Goal: Task Accomplishment & Management: Manage account settings

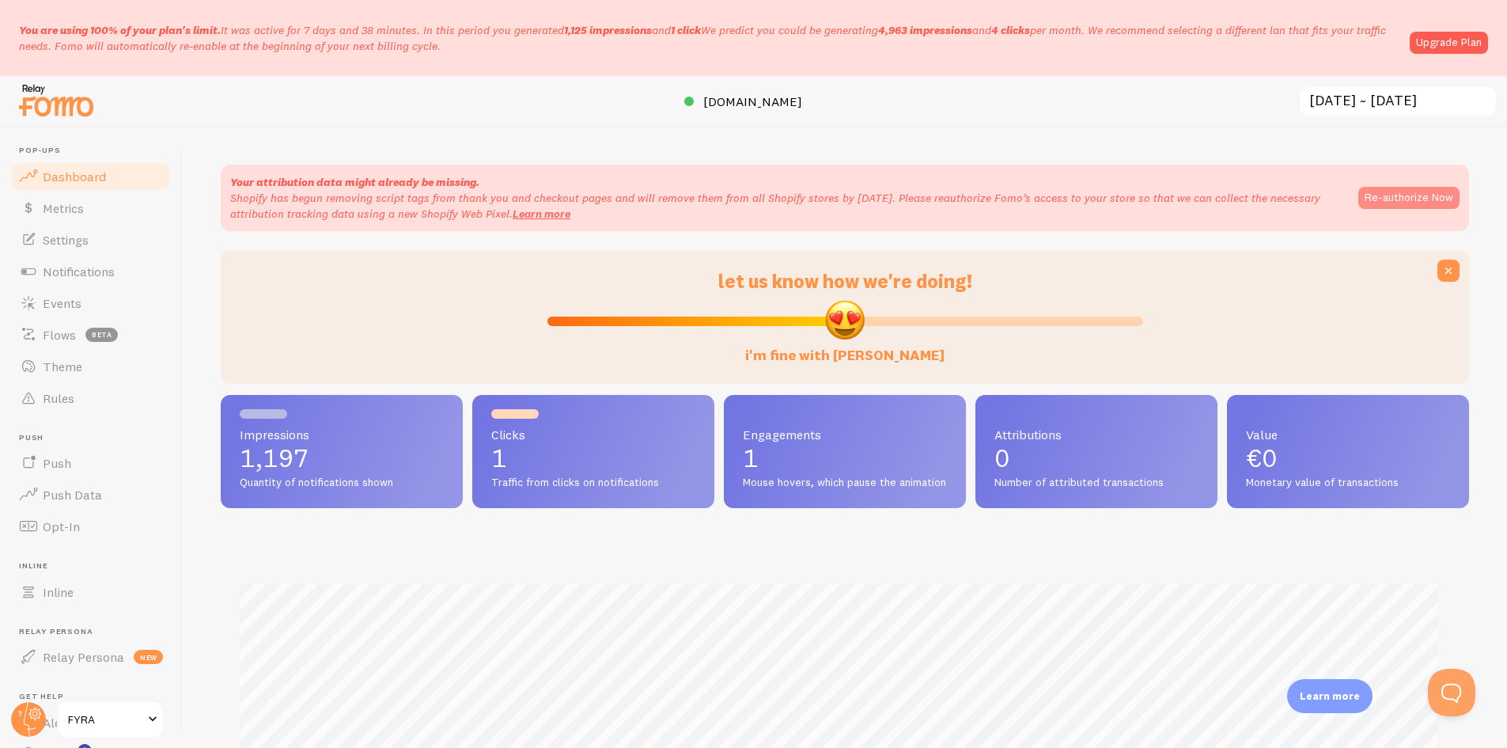
click at [1429, 190] on button "Re-authorize Now" at bounding box center [1408, 198] width 101 height 22
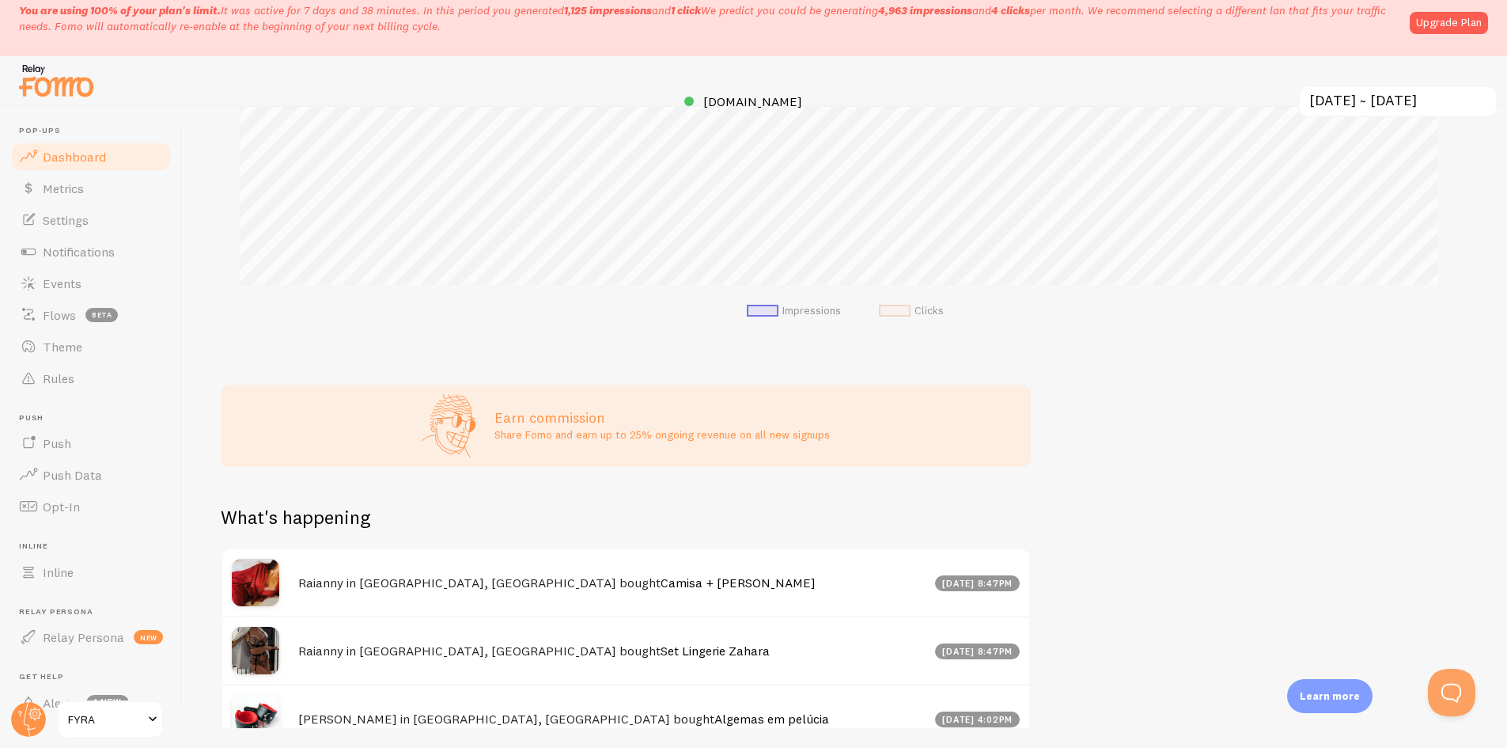
scroll to position [453, 0]
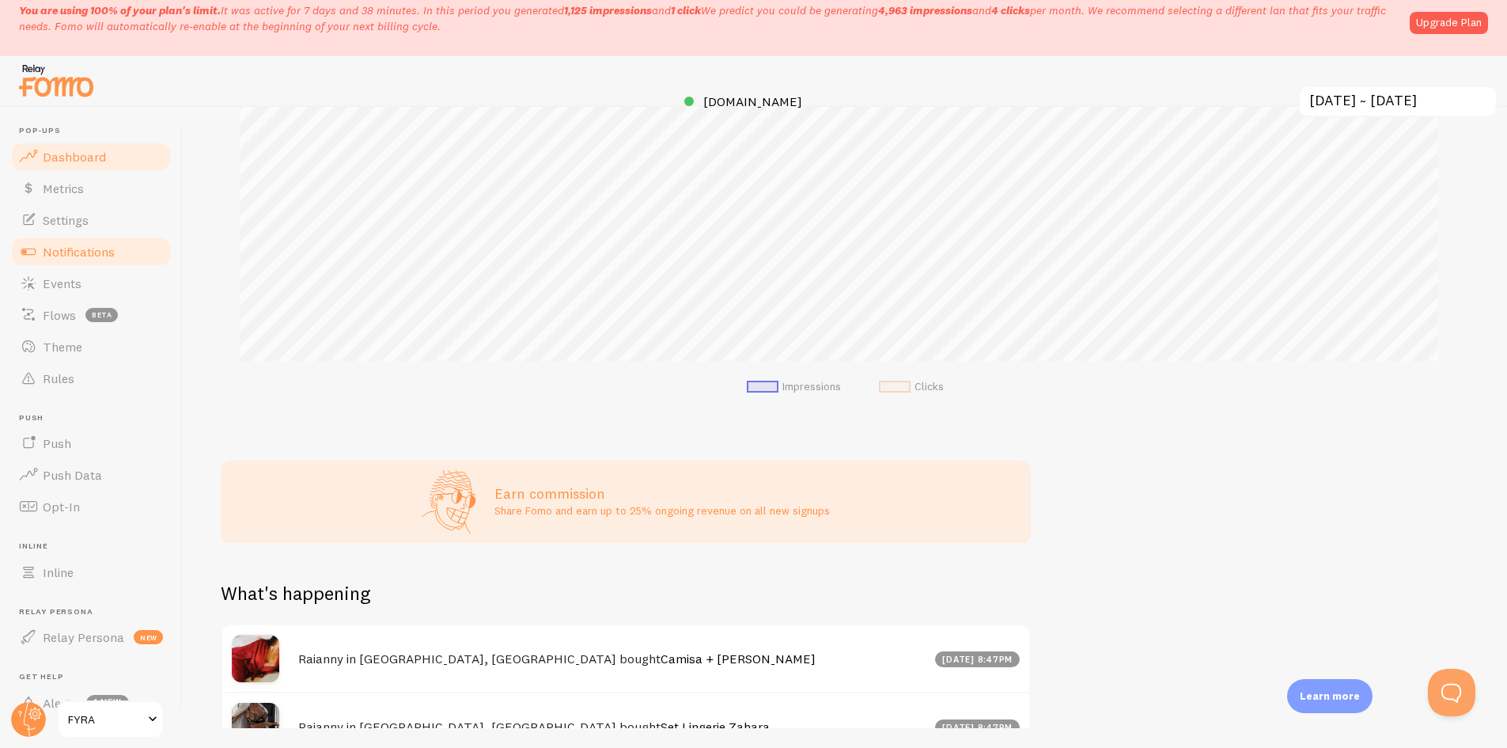
click at [66, 255] on span "Notifications" at bounding box center [79, 252] width 72 height 16
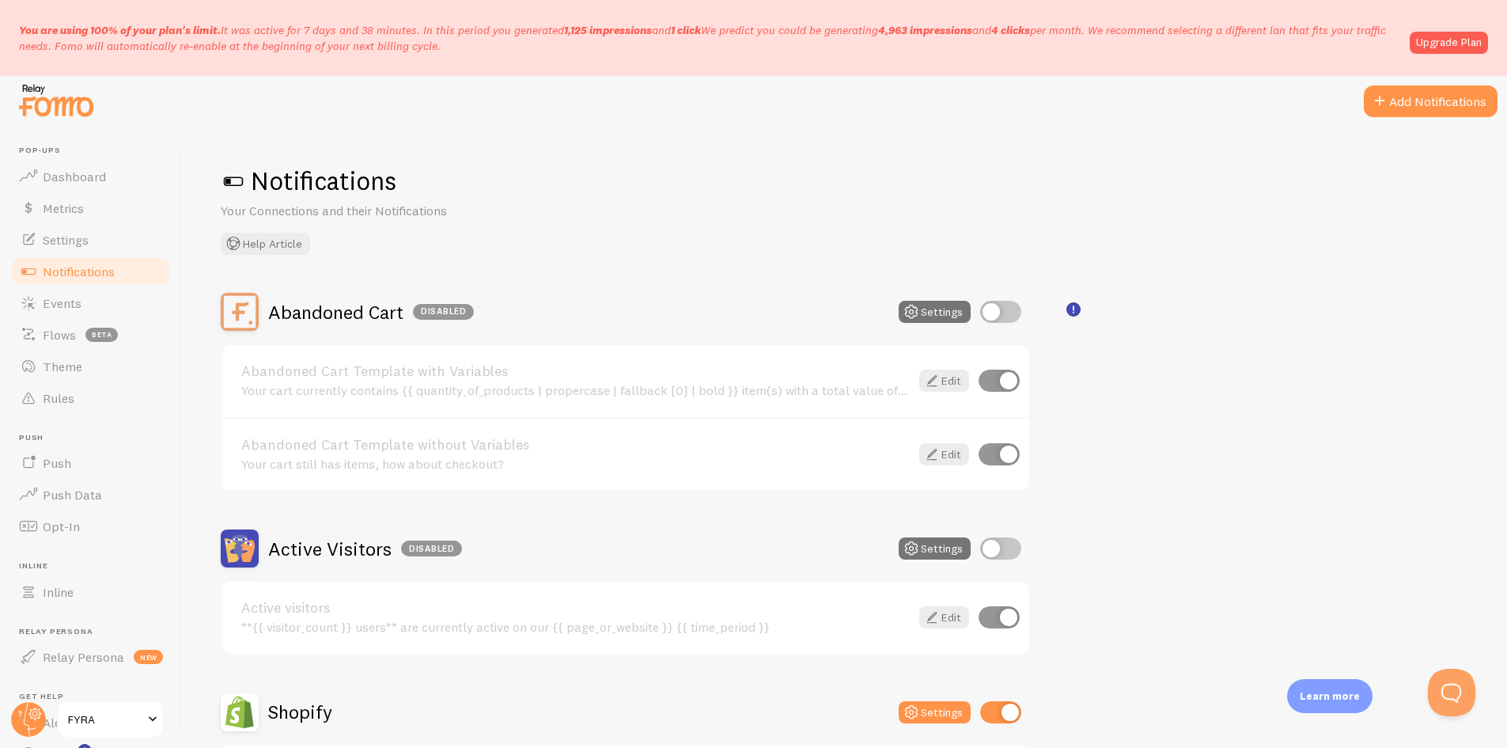
click at [1014, 312] on input "checkbox" at bounding box center [1000, 312] width 41 height 22
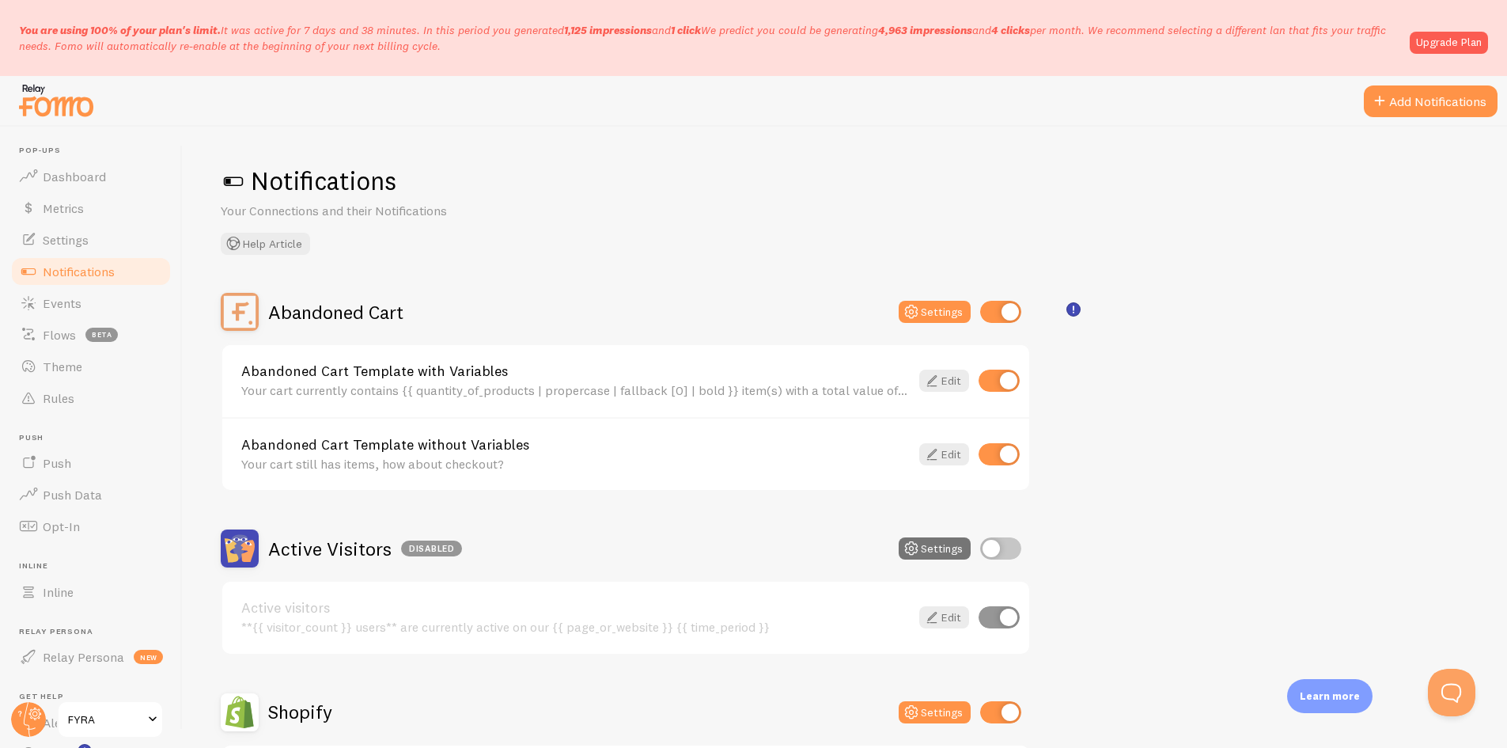
click at [998, 316] on input "checkbox" at bounding box center [1000, 312] width 41 height 22
checkbox input "false"
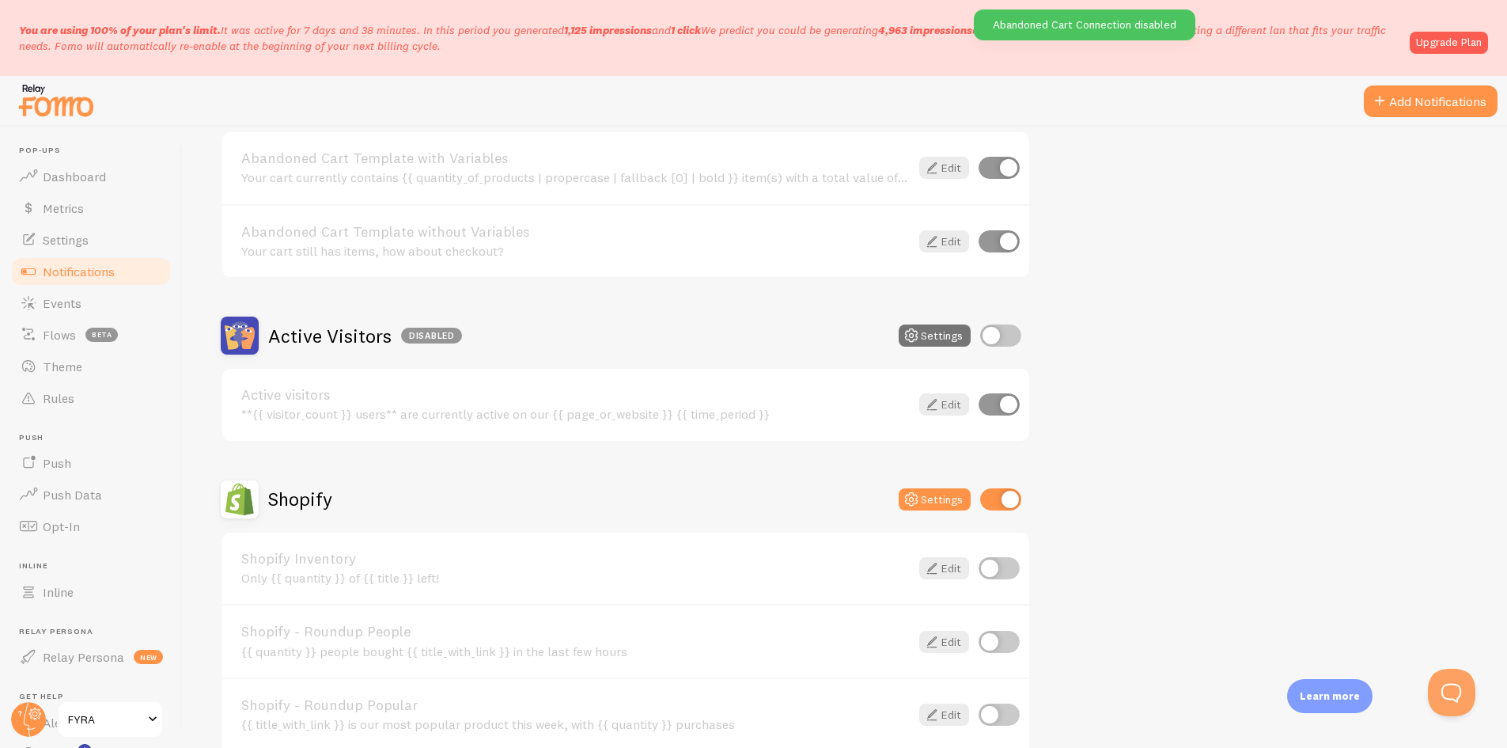
scroll to position [237, 0]
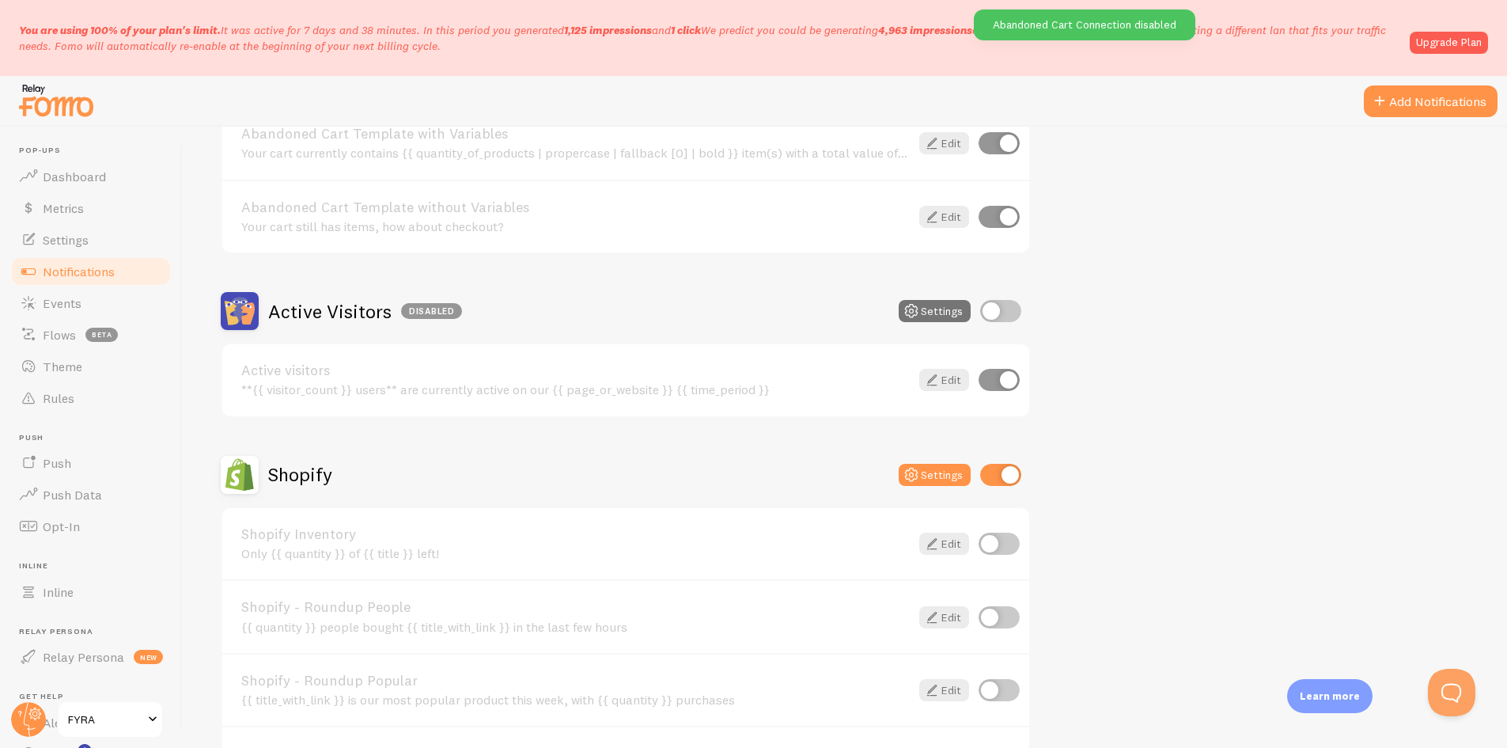
click at [1017, 307] on input "checkbox" at bounding box center [1000, 311] width 41 height 22
click at [1006, 309] on input "checkbox" at bounding box center [1000, 311] width 41 height 22
checkbox input "false"
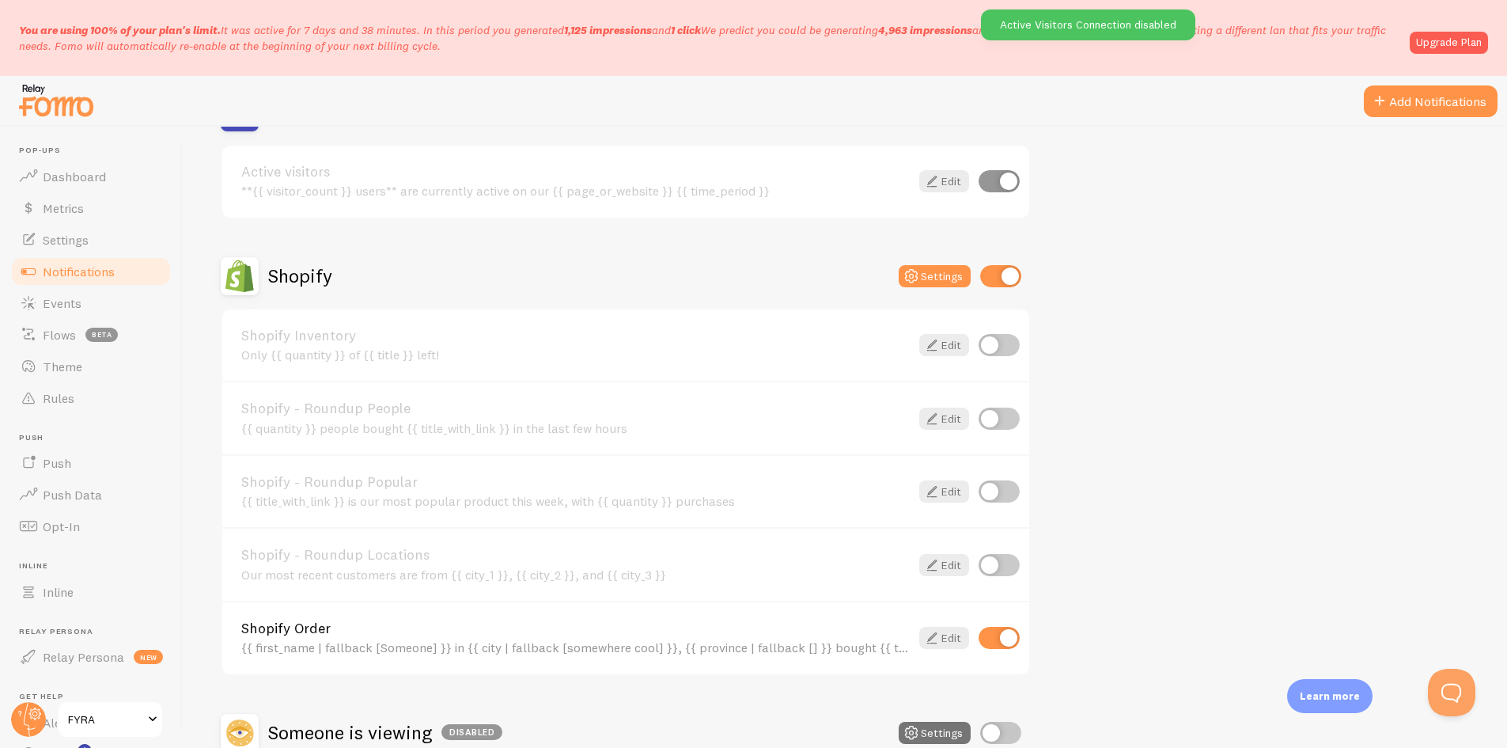
scroll to position [475, 0]
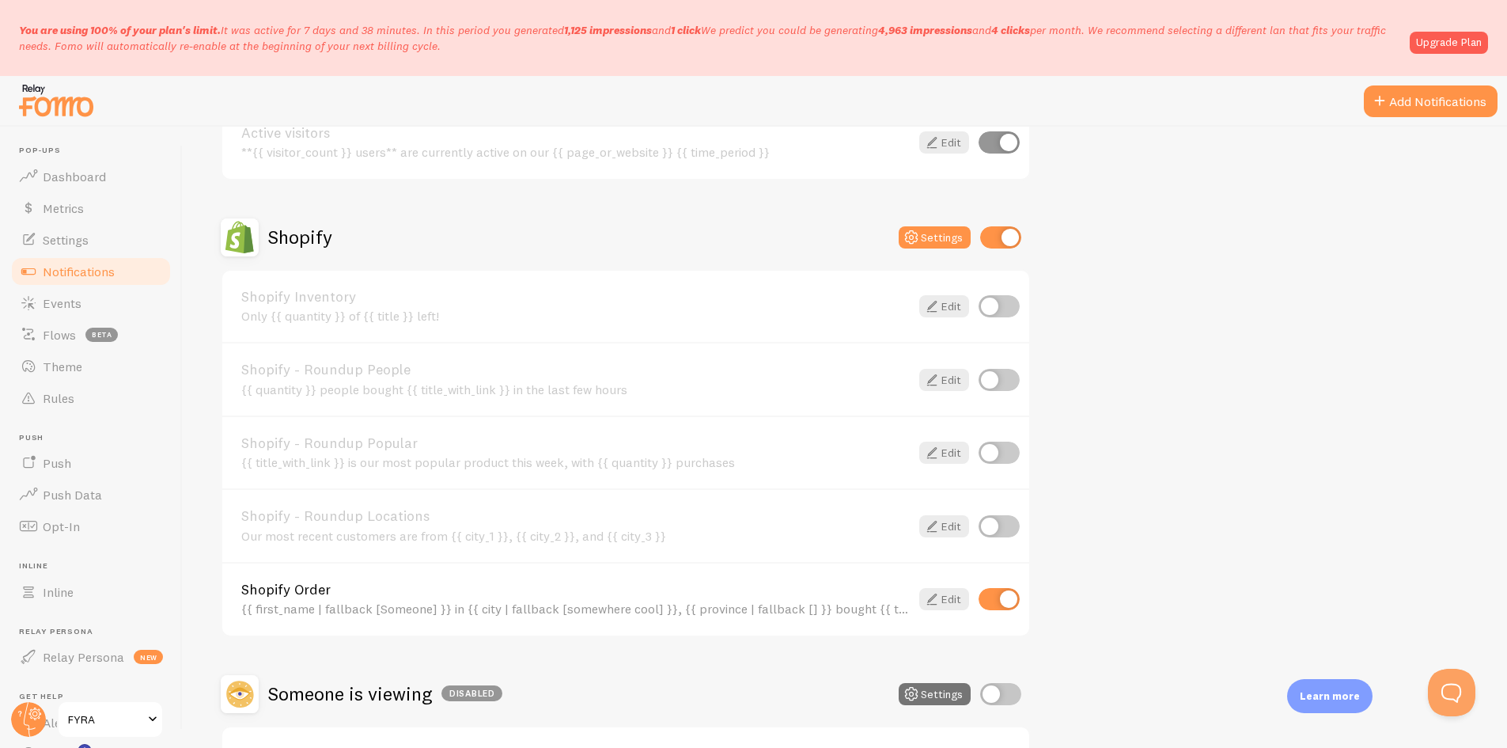
click at [1005, 310] on input "checkbox" at bounding box center [999, 306] width 41 height 22
checkbox input "true"
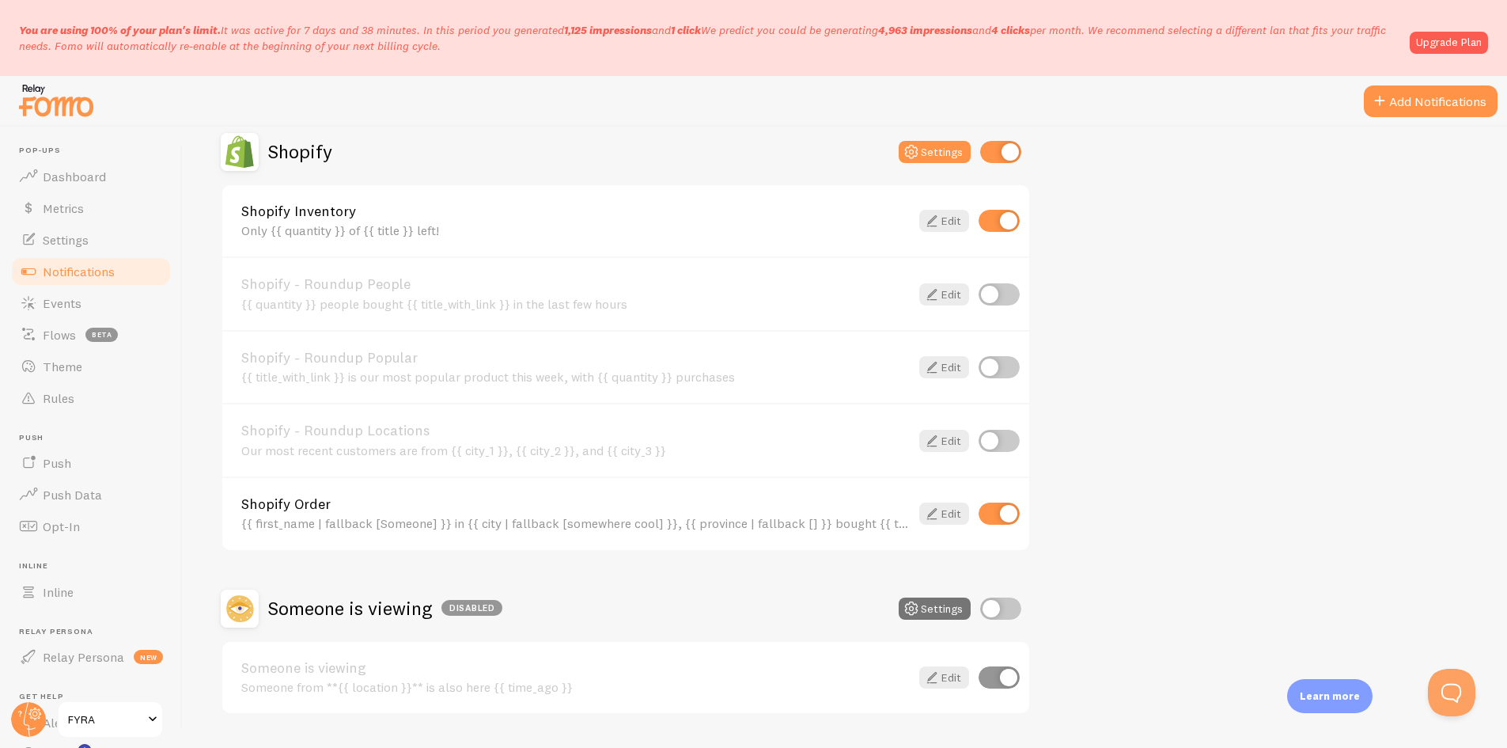
scroll to position [524, 0]
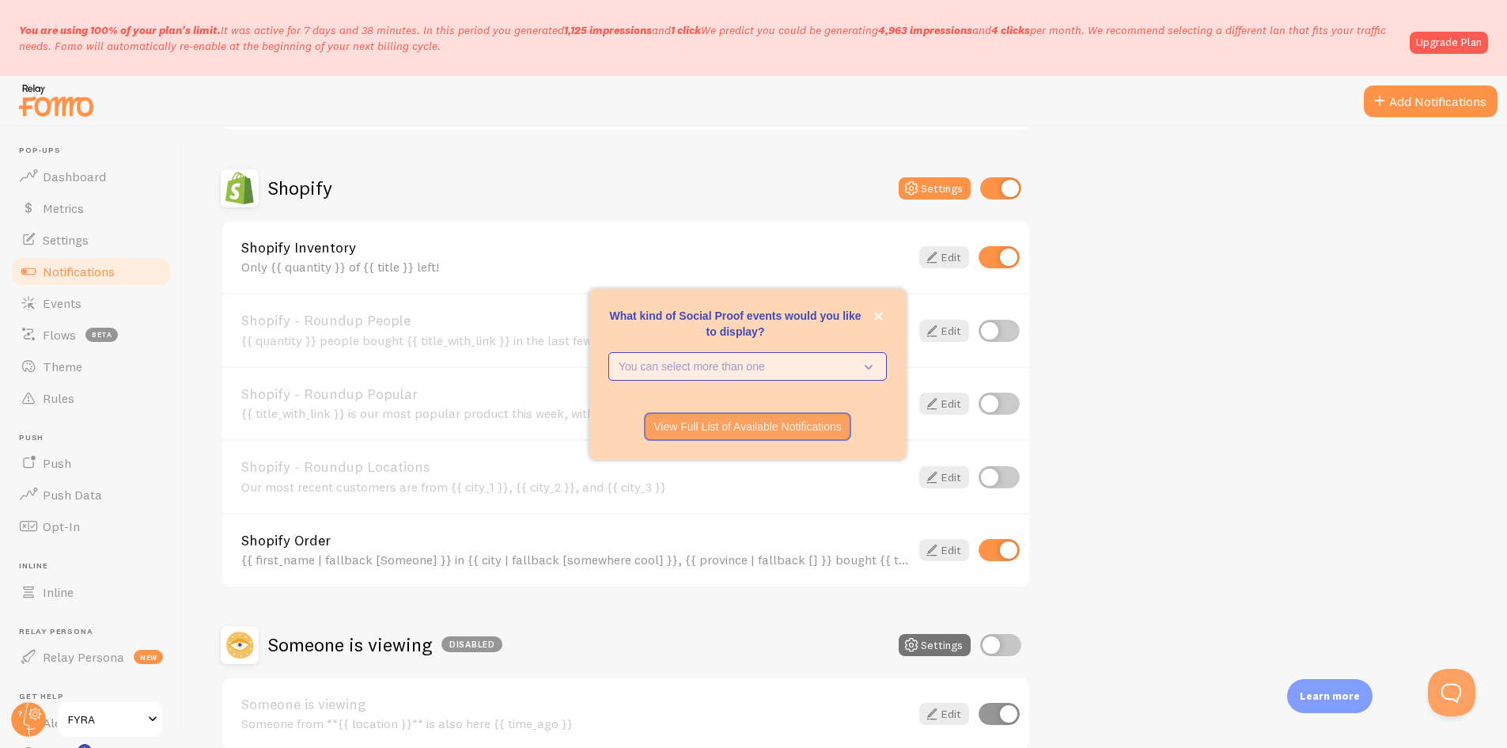
click at [849, 363] on p "You can select more than one" at bounding box center [737, 366] width 236 height 16
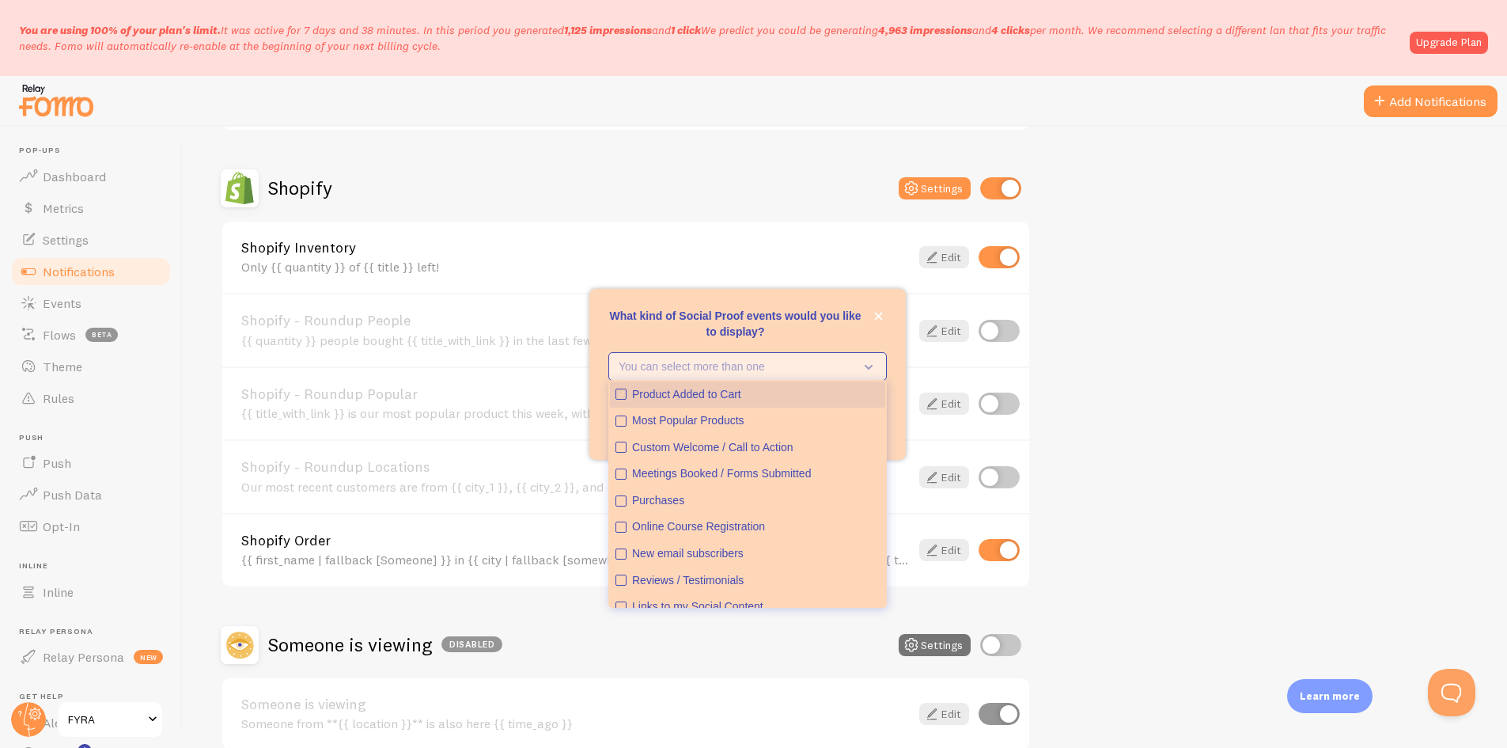
scroll to position [603, 0]
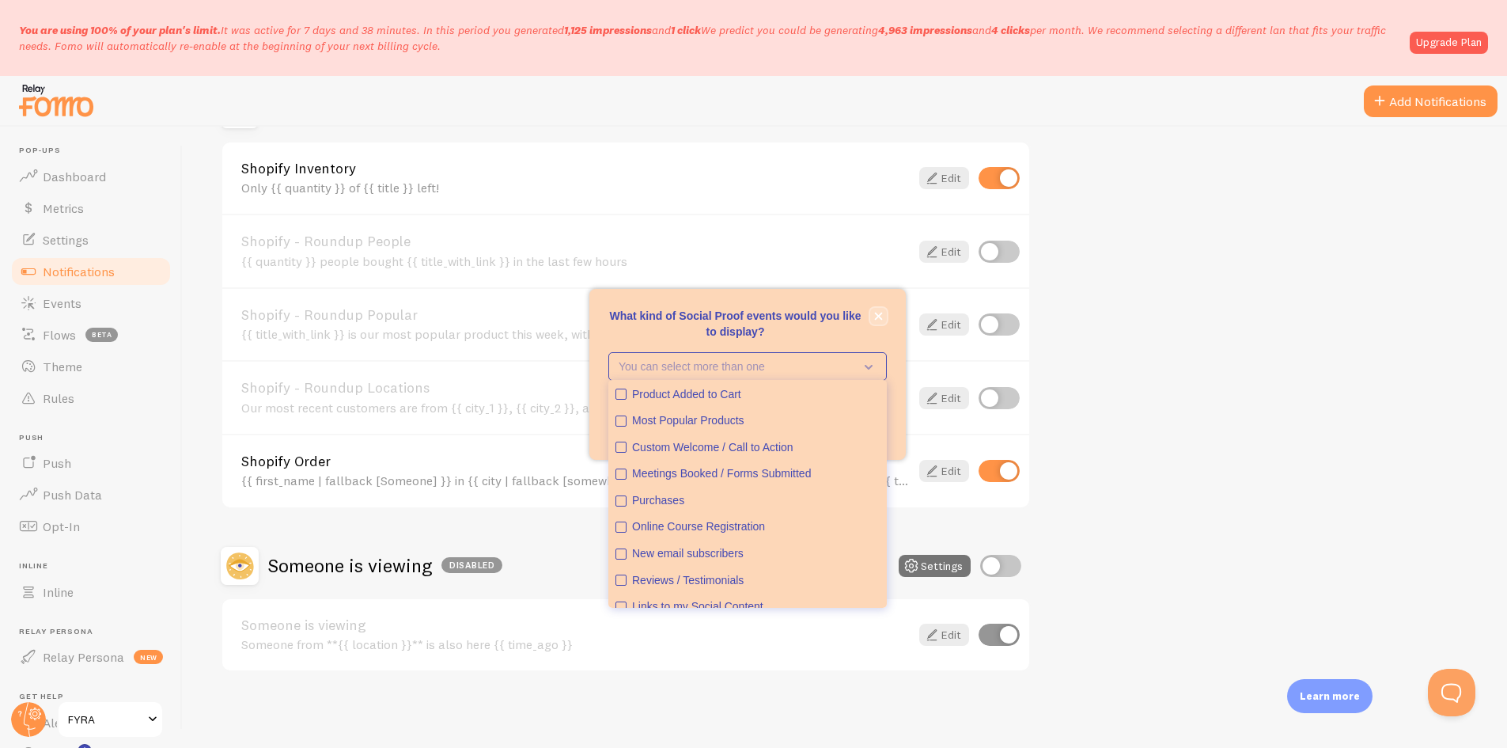
click at [874, 308] on button "close," at bounding box center [878, 316] width 17 height 17
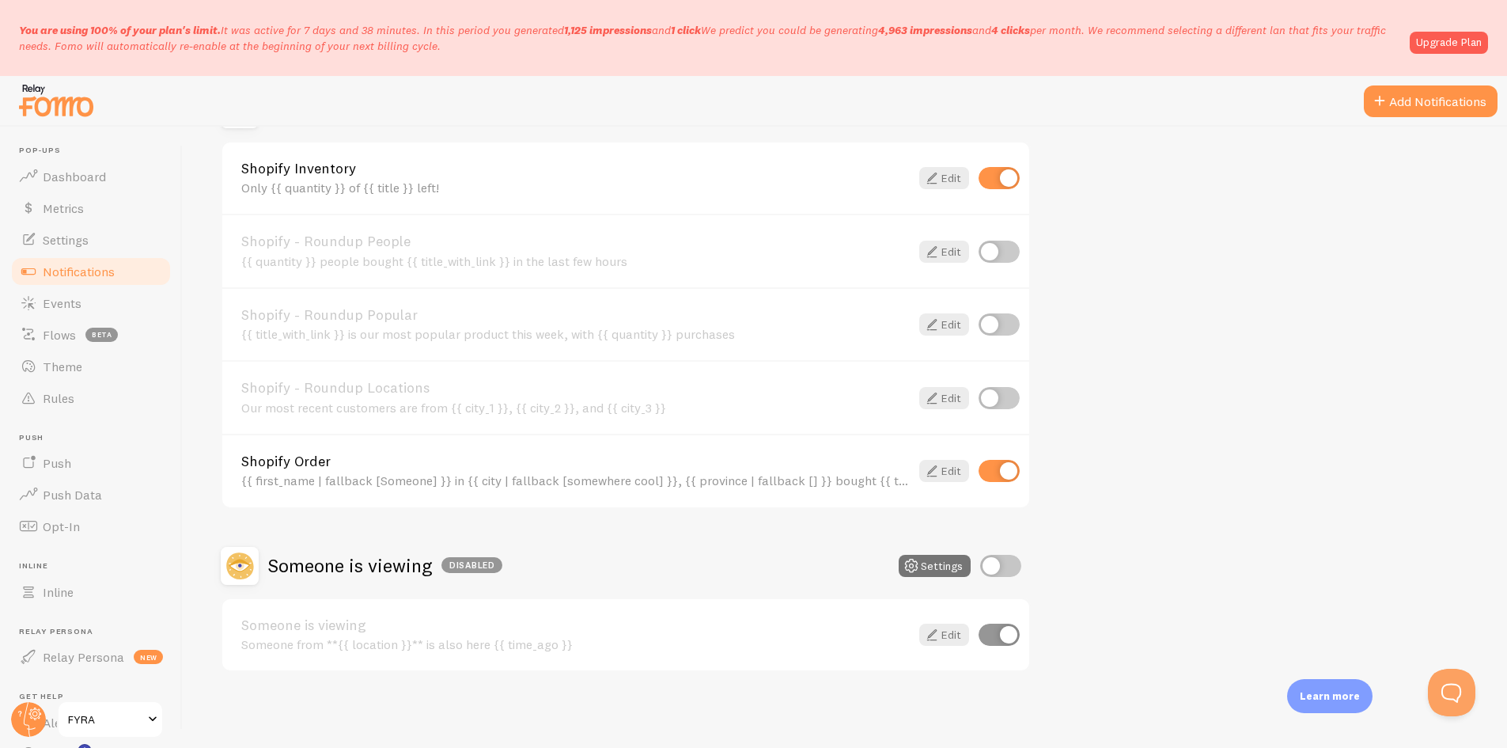
click at [1342, 298] on div "Abandoned Cart Disabled Settings Abandoned Cart Template with Variables Your ca…" at bounding box center [845, 181] width 1248 height 982
click at [946, 477] on link "Edit" at bounding box center [944, 471] width 50 height 22
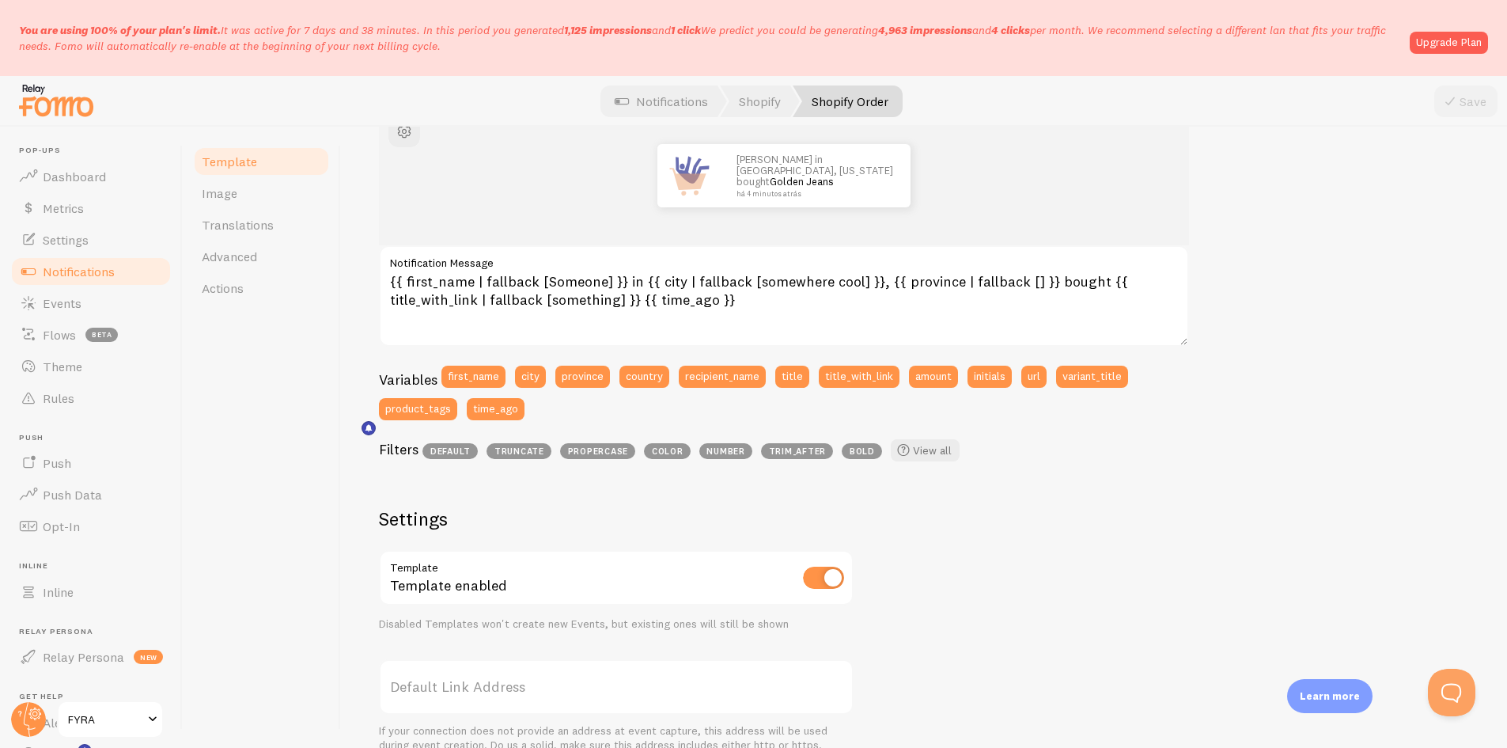
scroll to position [237, 0]
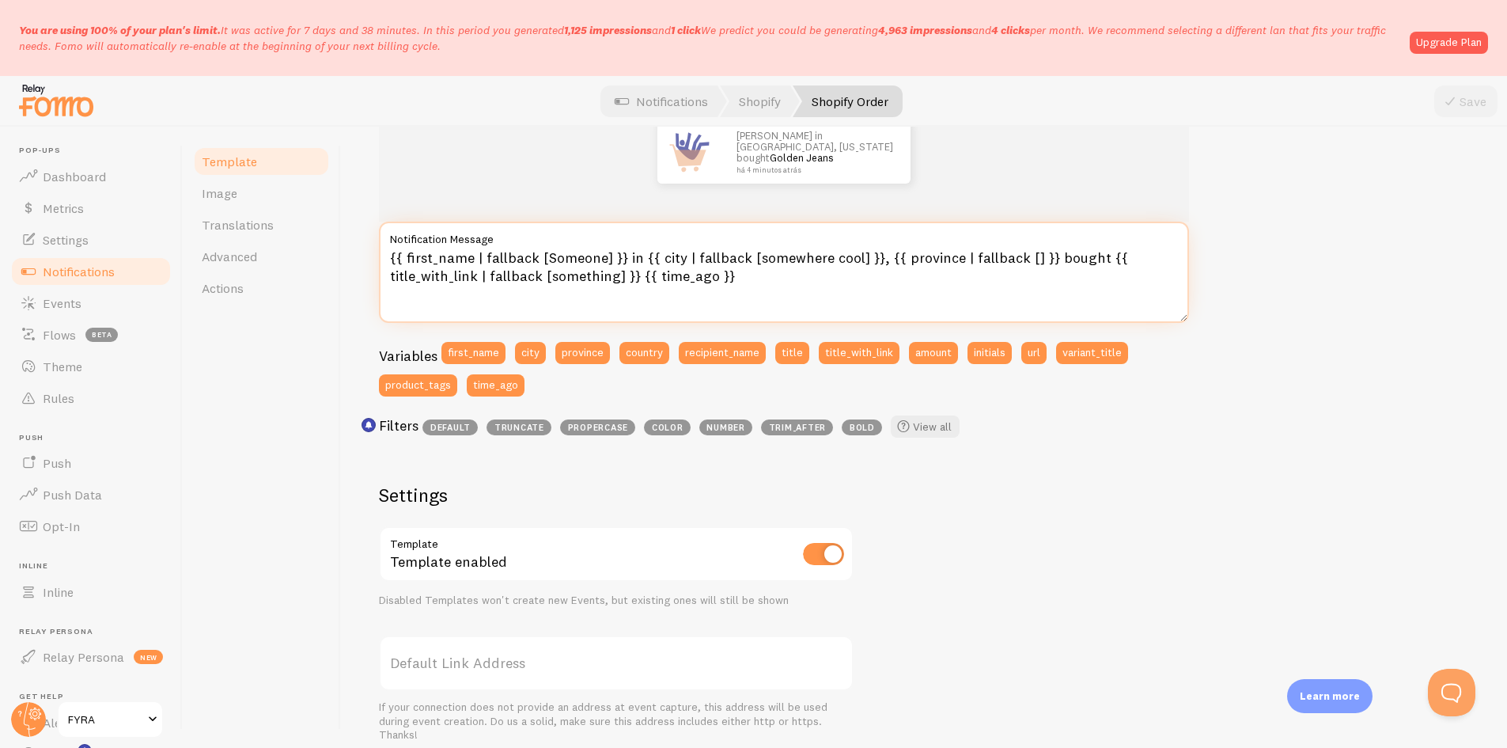
click at [415, 253] on textarea "{{ first_name | fallback [Someone] }} in {{ city | fallback [somewhere cool] }}…" at bounding box center [784, 272] width 810 height 101
click at [472, 254] on textarea "{{ first_name | fallback [Someone] }} in {{ city | fallback [somewhere cool] }}…" at bounding box center [784, 272] width 810 height 101
click at [494, 259] on textarea "{{ first_name | fallback [Someone] }} in {{ city | fallback [somewhere cool] }}…" at bounding box center [784, 272] width 810 height 101
drag, startPoint x: 480, startPoint y: 256, endPoint x: 282, endPoint y: 238, distance: 199.4
click at [282, 238] on div "Template Image Translations Advanced Actions Shopify Order Compose your message…" at bounding box center [845, 437] width 1324 height 621
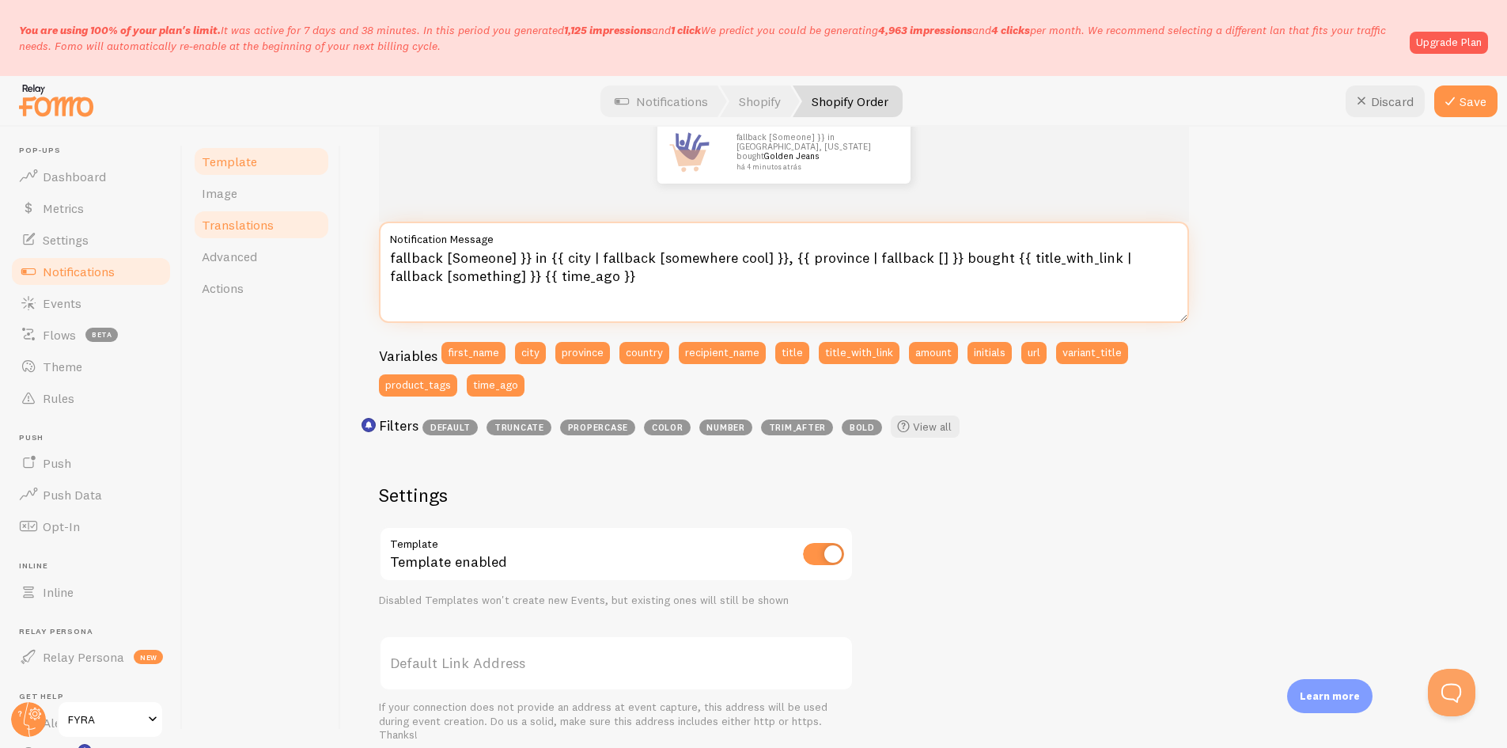
drag, startPoint x: 444, startPoint y: 256, endPoint x: 304, endPoint y: 229, distance: 142.6
click at [304, 229] on div "Template Image Translations Advanced Actions Shopify Order Compose your message…" at bounding box center [845, 437] width 1324 height 621
drag, startPoint x: 503, startPoint y: 254, endPoint x: 492, endPoint y: 263, distance: 14.6
click at [492, 263] on textarea "[Someone] }} in {{ city | fallback [somewhere cool] }}, {{ province | fallback …" at bounding box center [784, 272] width 810 height 101
click at [392, 259] on textarea "[Someone] }} in {{ city | fallback [somewhere cool] }}, {{ province | fallback …" at bounding box center [784, 272] width 810 height 101
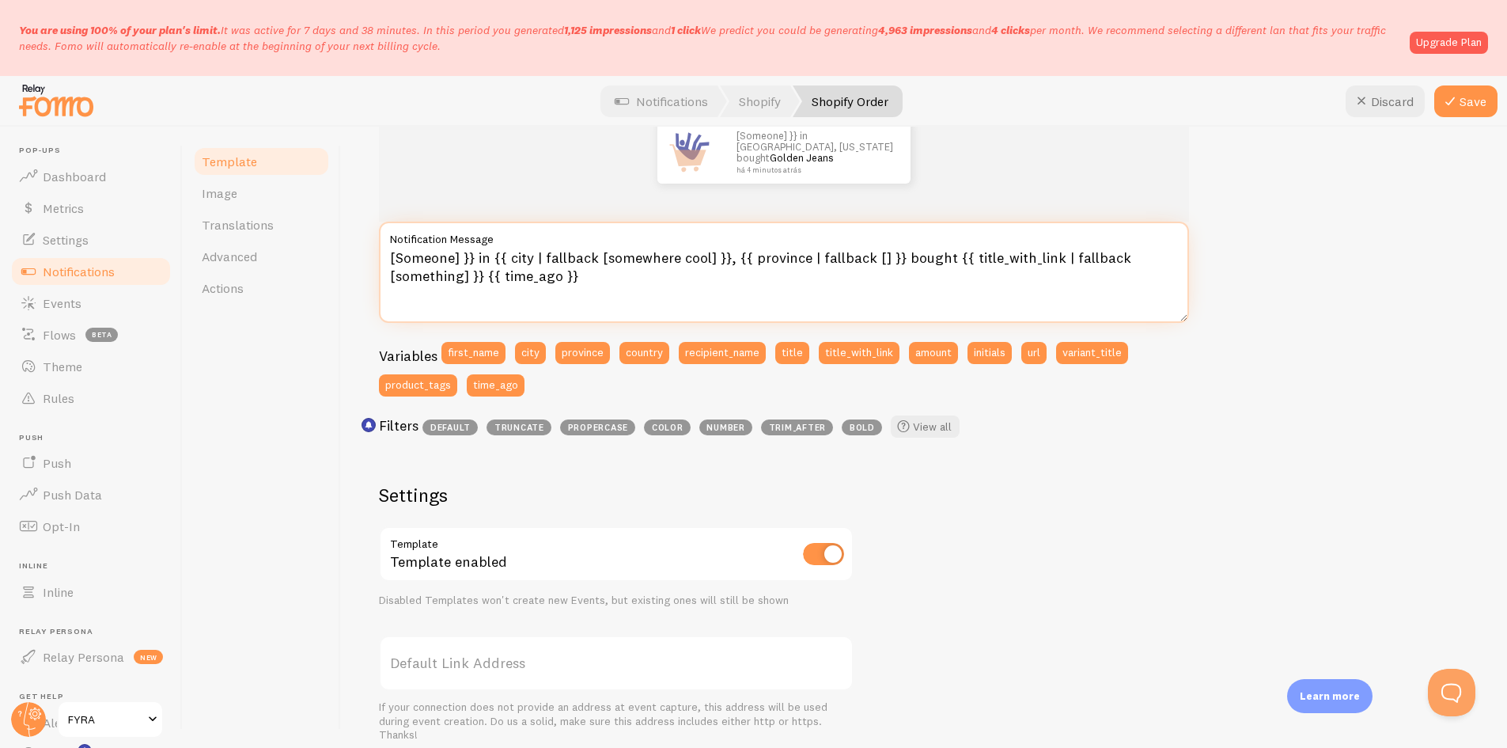
paste textarea "{{"
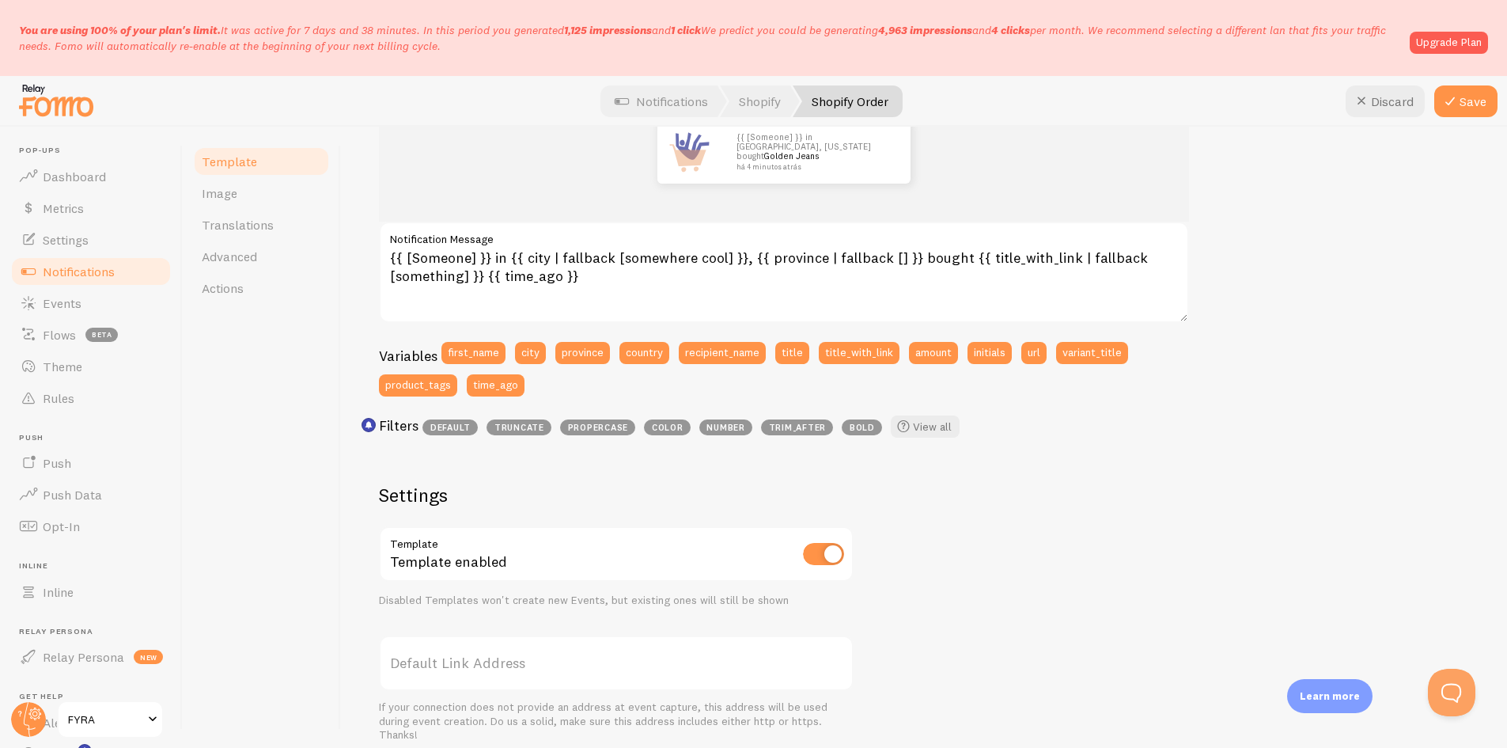
click at [1287, 461] on div "{{ [Someone] }} in San Francisco, California bought Golden Jeans há 4 minutos a…" at bounding box center [924, 534] width 1090 height 904
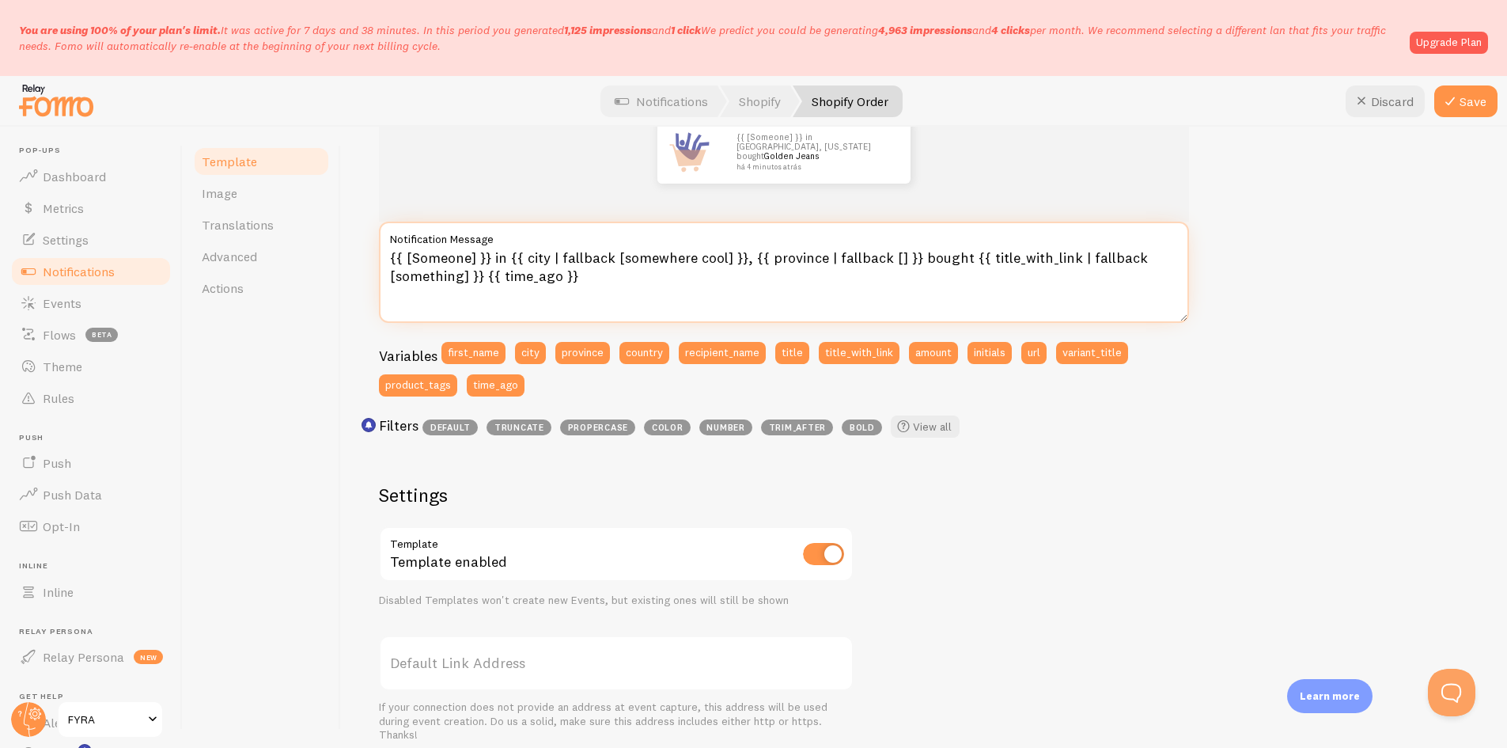
click at [462, 258] on textarea "{{ [Someone] }} in {{ city | fallback [somewhere cool] }}, {{ province | fallba…" at bounding box center [784, 272] width 810 height 101
click at [608, 265] on textarea "{{ [Someone] }} in {{ city | fallback [somewhere cool] }}, {{ province | fallba…" at bounding box center [784, 272] width 810 height 101
click at [389, 259] on textarea "{{ [Someone] }} in {{ city | fallback [somewhere cool] }}, {{ province | fallba…" at bounding box center [784, 272] width 810 height 101
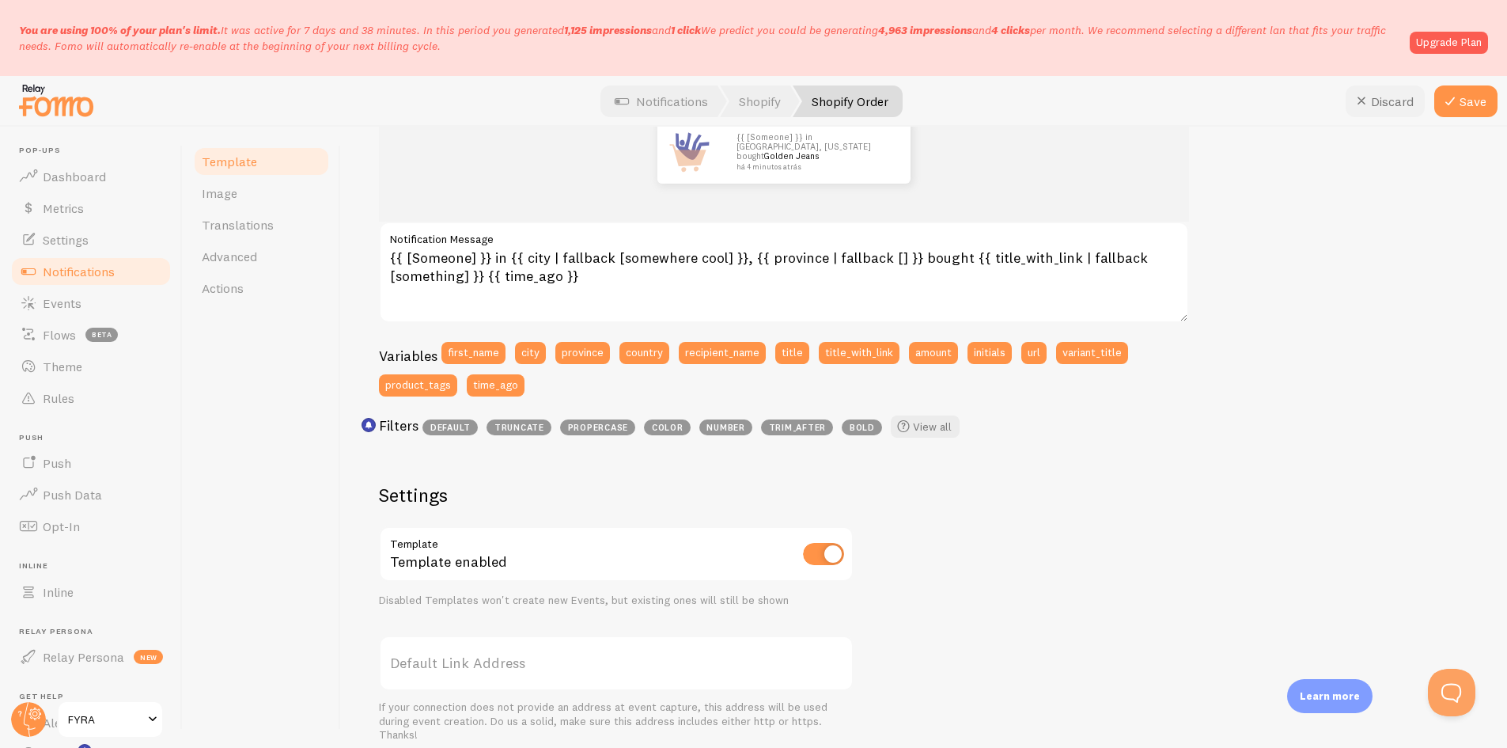
click at [1402, 108] on button "Discard" at bounding box center [1385, 101] width 79 height 32
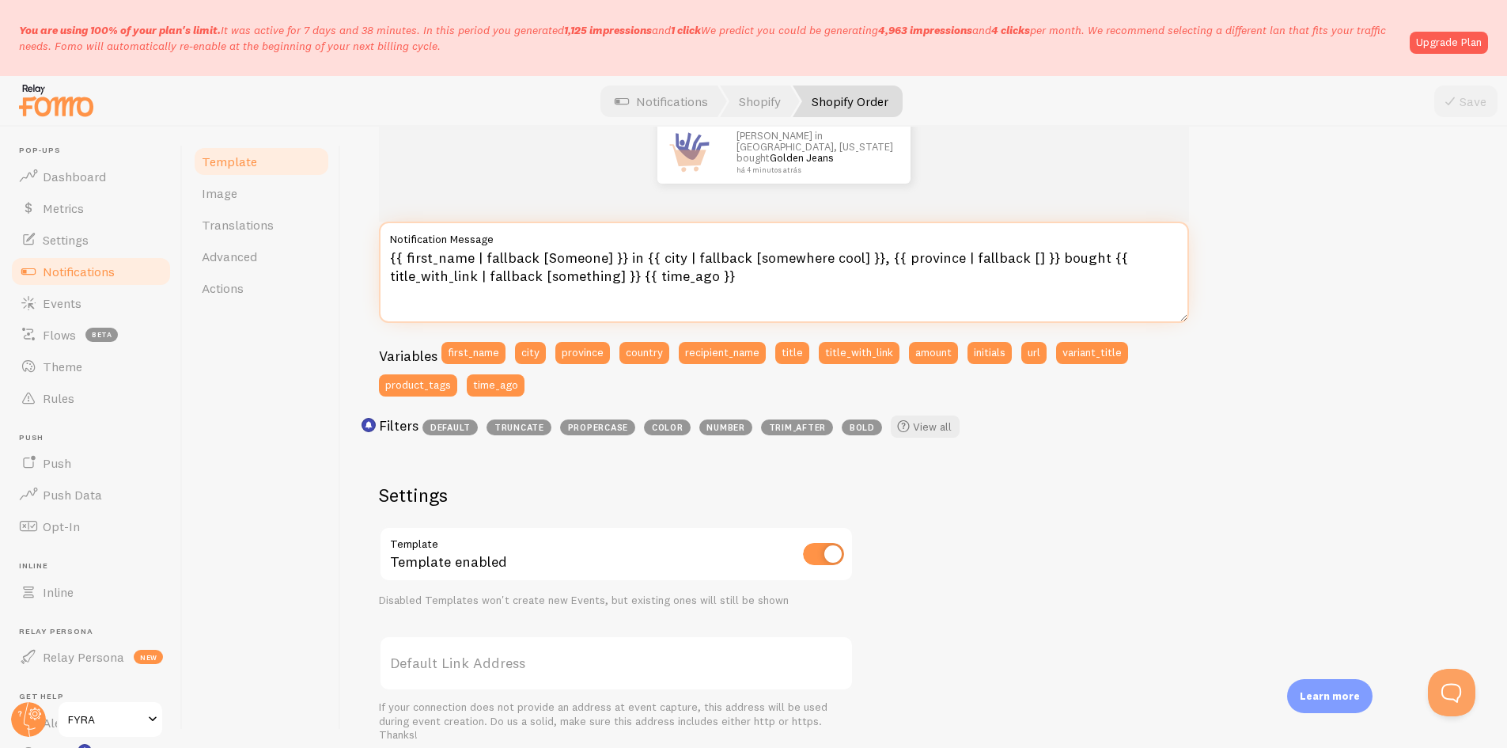
click at [445, 249] on textarea "{{ first_name | fallback [Someone] }} in {{ city | fallback [somewhere cool] }}…" at bounding box center [784, 272] width 810 height 101
drag, startPoint x: 620, startPoint y: 258, endPoint x: 285, endPoint y: 247, distance: 335.6
click at [285, 247] on div "Template Image Translations Advanced Actions Shopify Order Compose your message…" at bounding box center [845, 437] width 1324 height 621
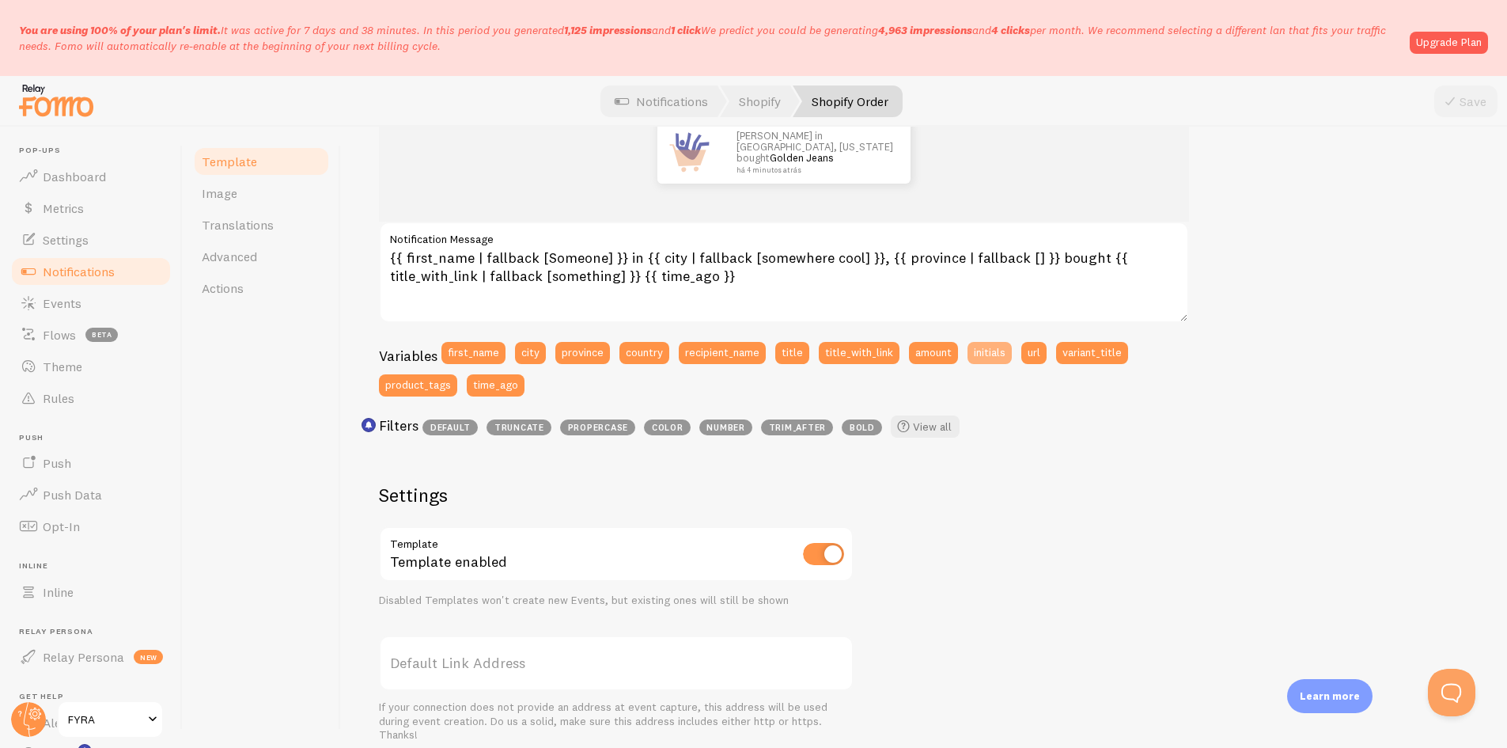
click at [1003, 354] on button "initials" at bounding box center [990, 353] width 44 height 22
click at [1376, 89] on button "Discard" at bounding box center [1385, 101] width 79 height 32
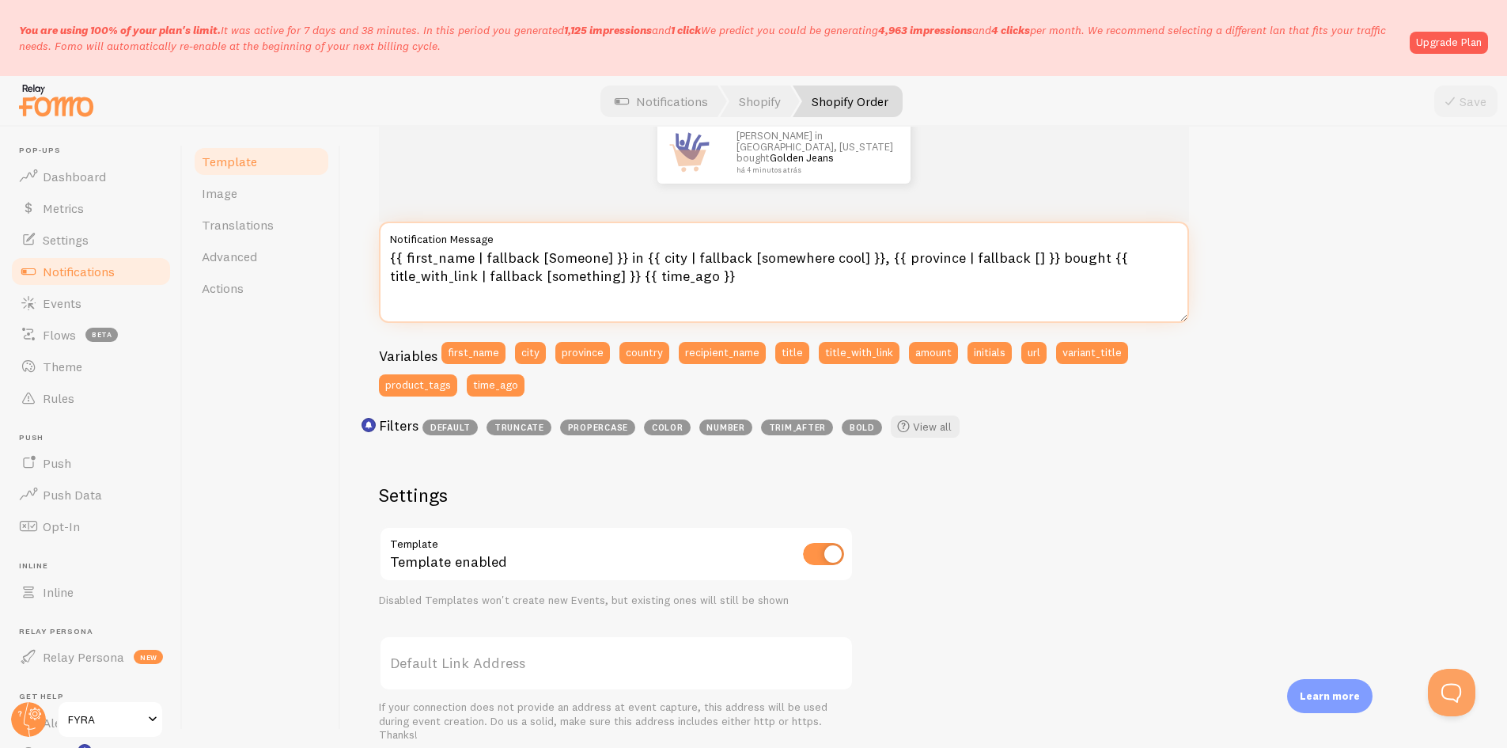
drag, startPoint x: 391, startPoint y: 259, endPoint x: 620, endPoint y: 265, distance: 229.5
click at [620, 265] on textarea "{{ first_name | fallback [Someone] }} in {{ city | fallback [somewhere cool] }}…" at bounding box center [784, 272] width 810 height 101
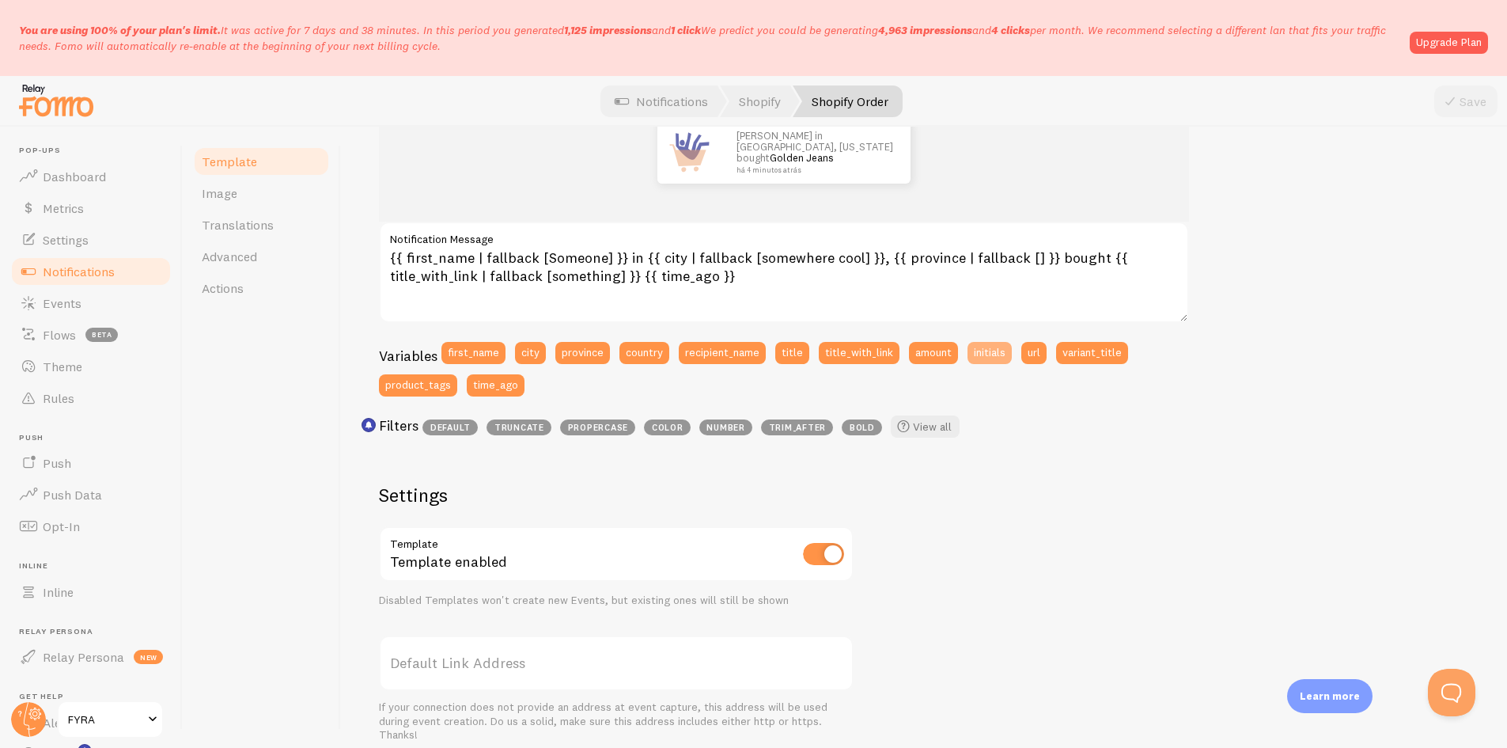
click at [1006, 355] on button "initials" at bounding box center [990, 353] width 44 height 22
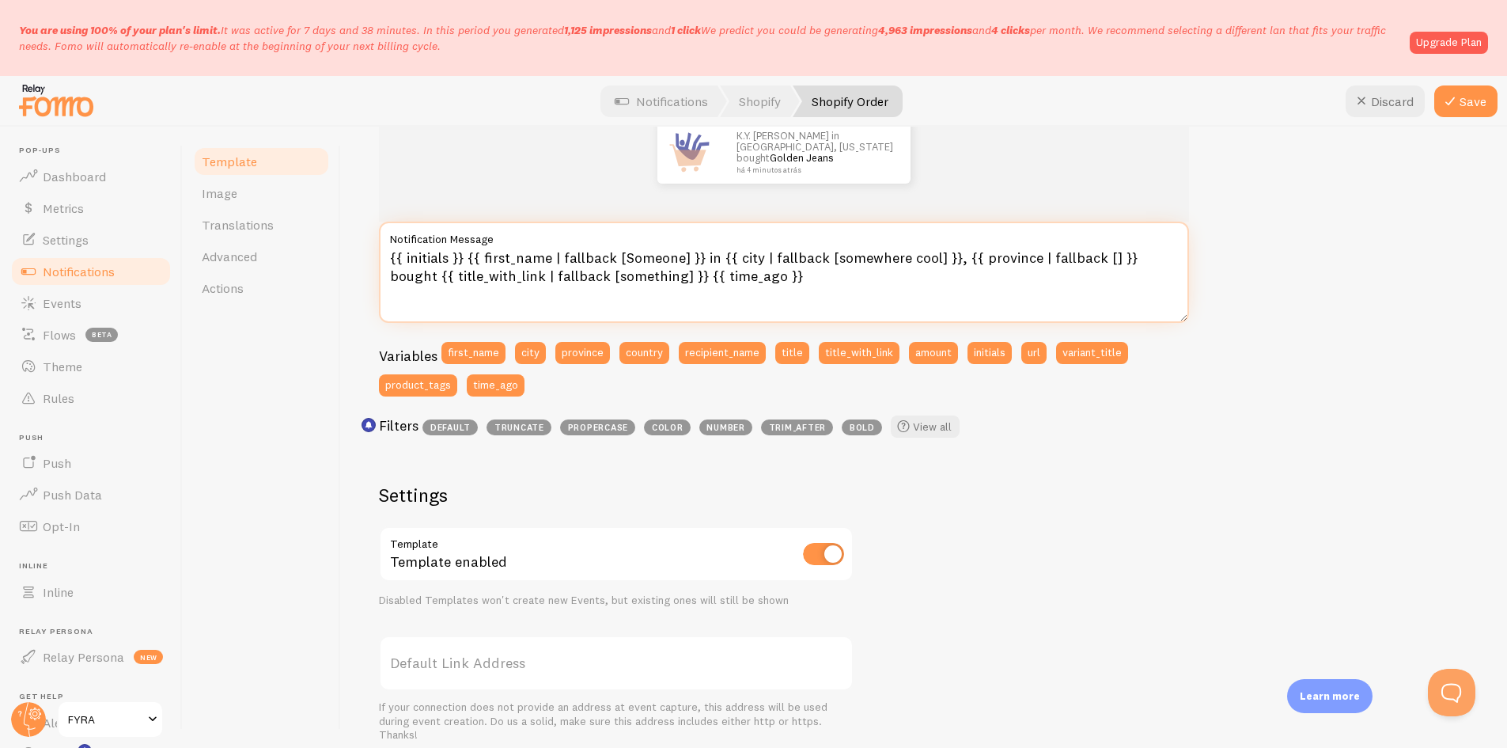
drag, startPoint x: 699, startPoint y: 257, endPoint x: 469, endPoint y: 262, distance: 229.5
click at [469, 262] on textarea "{{ initials }} {{ first_name | fallback [Someone] }} in {{ city | fallback [som…" at bounding box center [784, 272] width 810 height 101
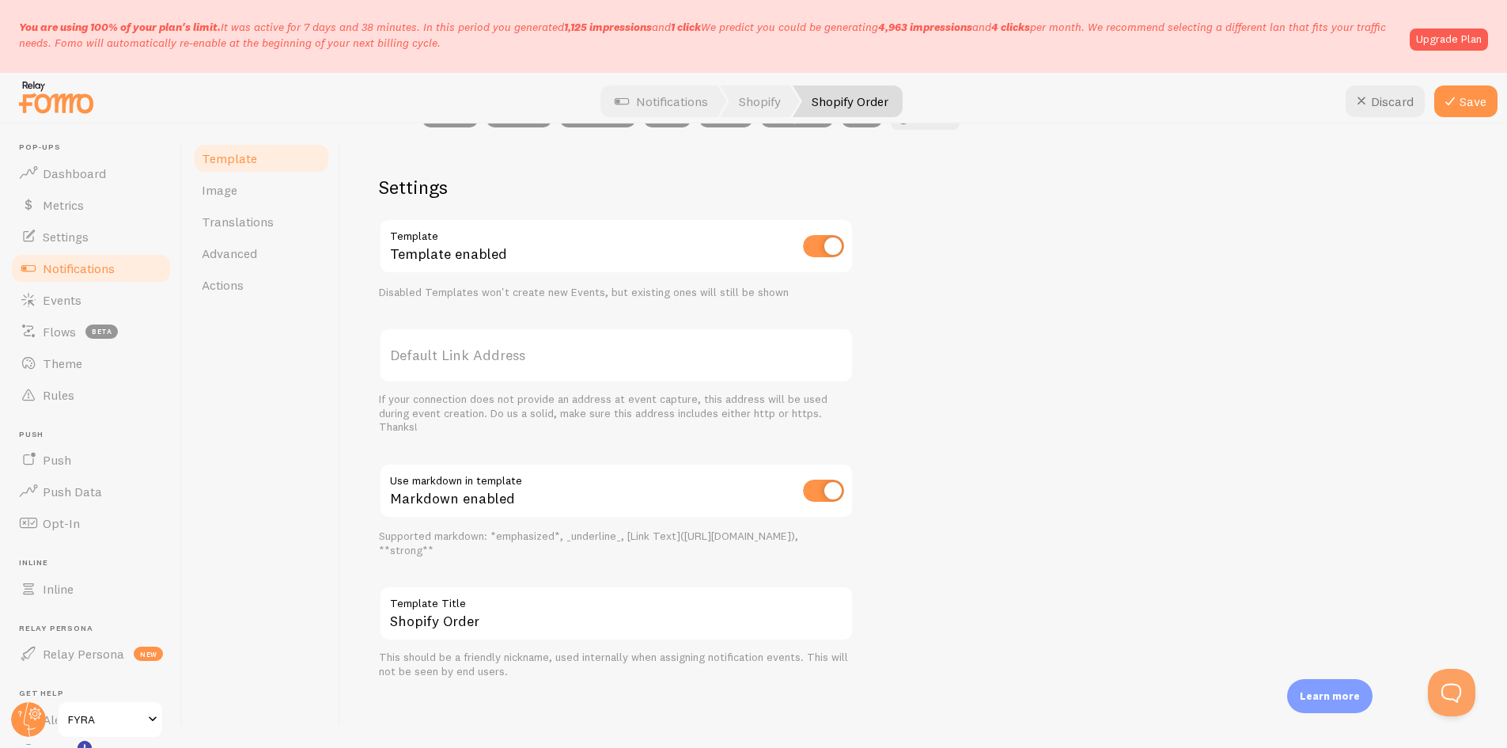
scroll to position [0, 0]
type textarea "{{ initials }} in {{ city | fallback [somewhere cool] }}, {{ province | fallbac…"
click at [1480, 90] on button "Save" at bounding box center [1465, 101] width 63 height 32
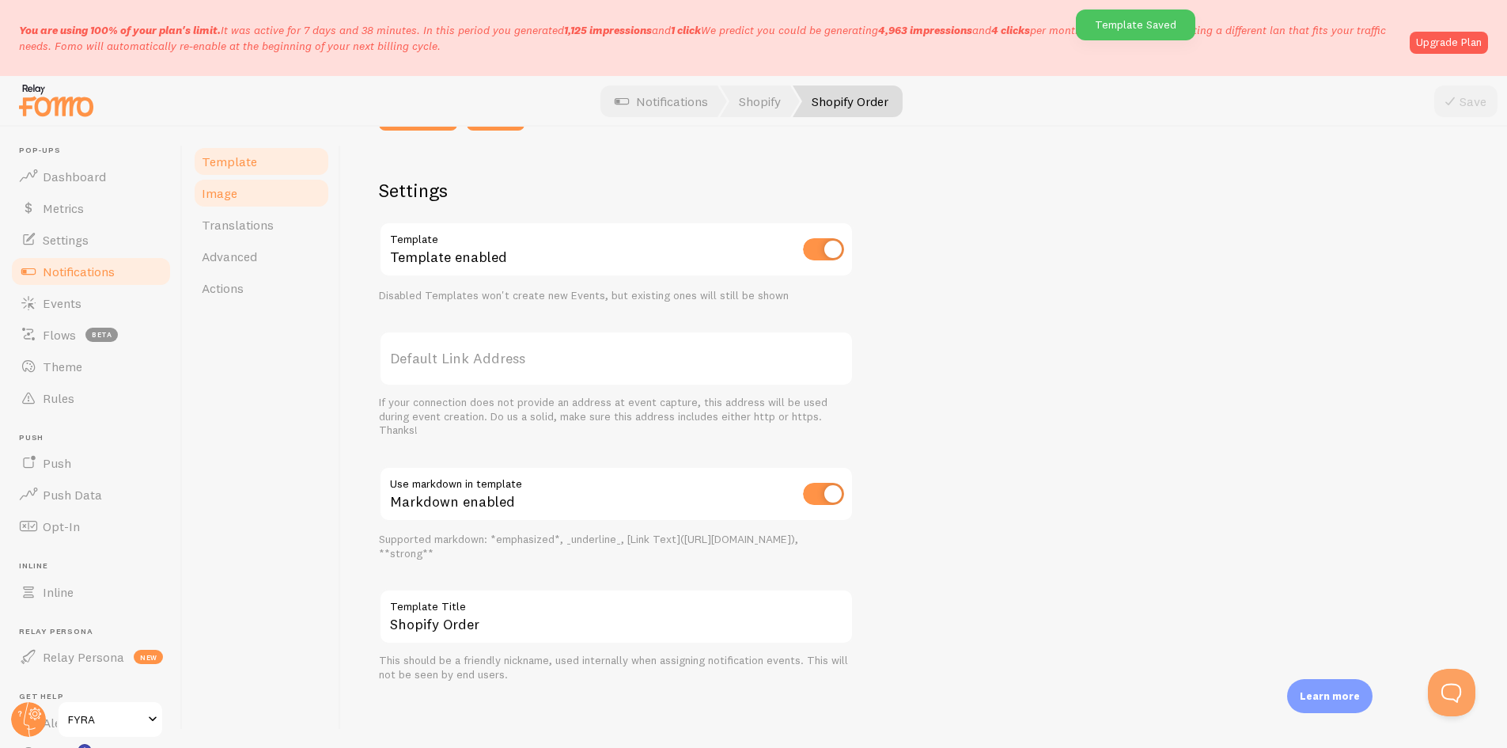
click at [207, 199] on span "Image" at bounding box center [220, 193] width 36 height 16
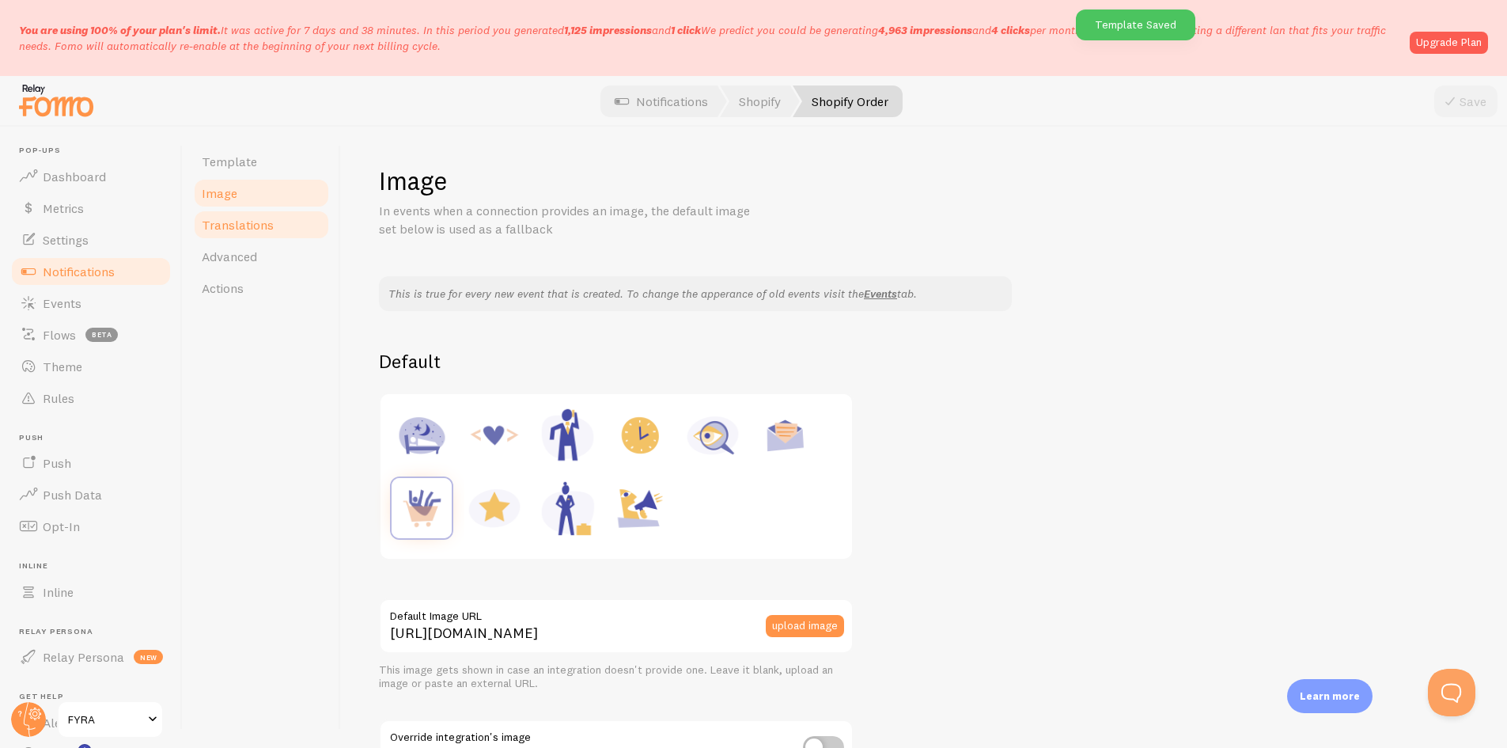
click at [207, 240] on link "Translations" at bounding box center [261, 225] width 138 height 32
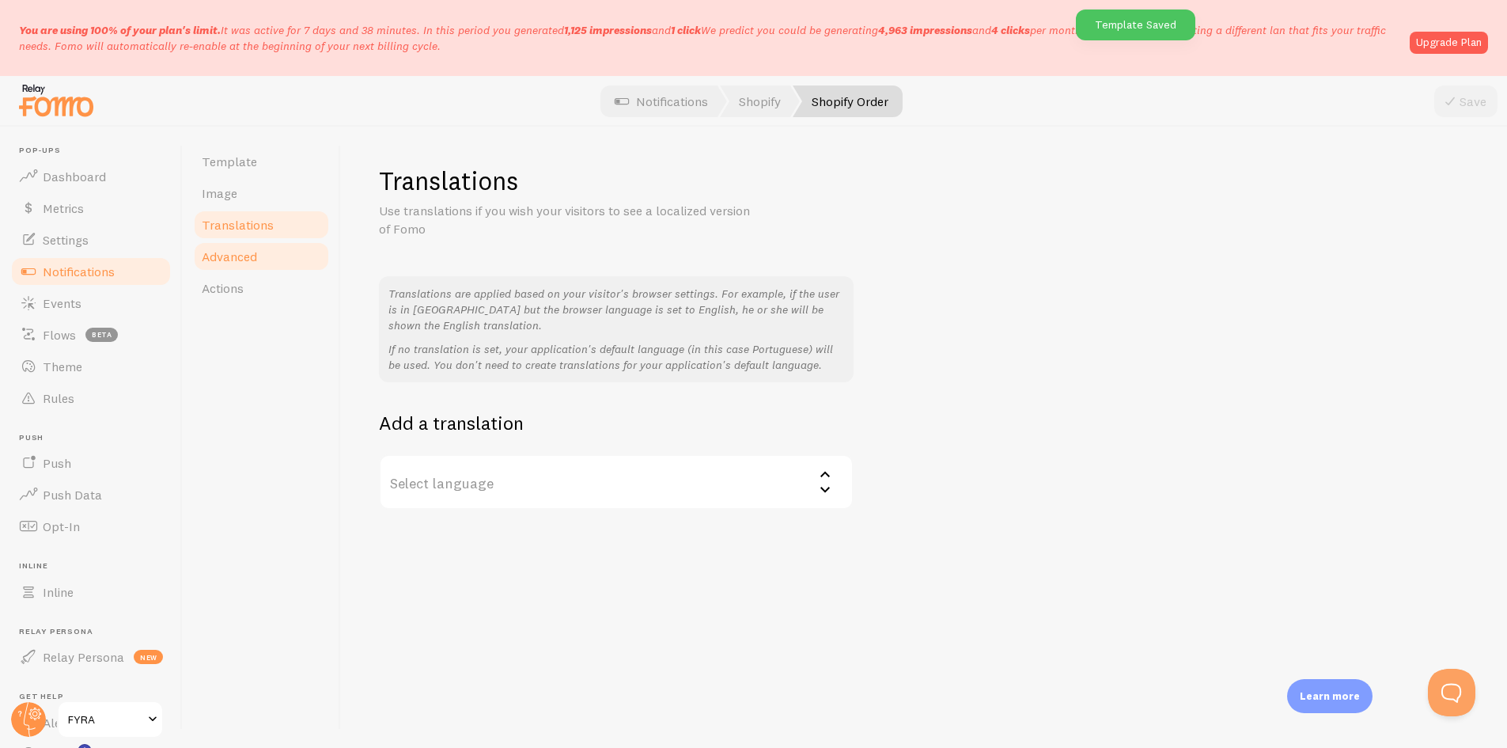
click at [235, 267] on link "Advanced" at bounding box center [261, 257] width 138 height 32
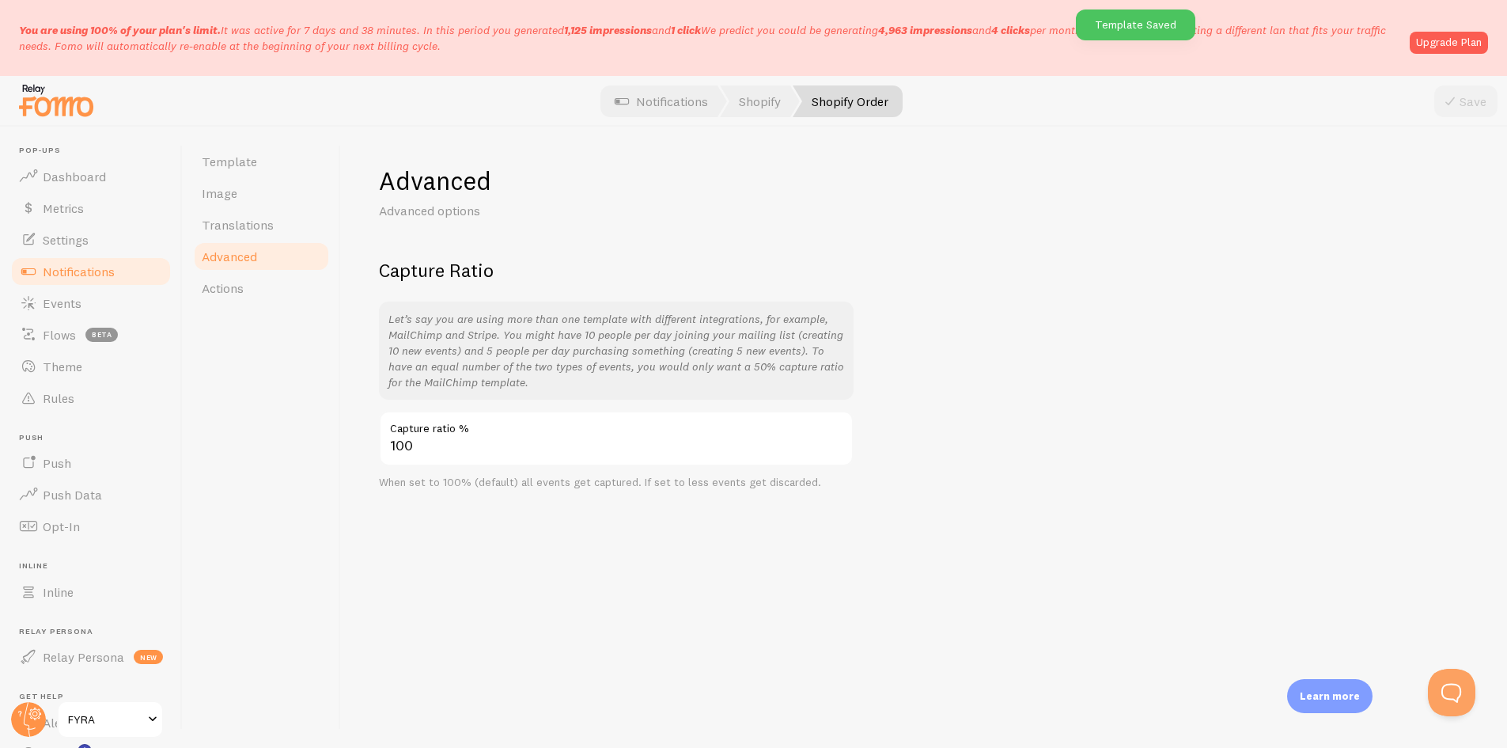
click at [249, 304] on div "Template Image Translations Advanced Actions" at bounding box center [262, 437] width 158 height 621
click at [86, 190] on link "Dashboard" at bounding box center [90, 177] width 163 height 32
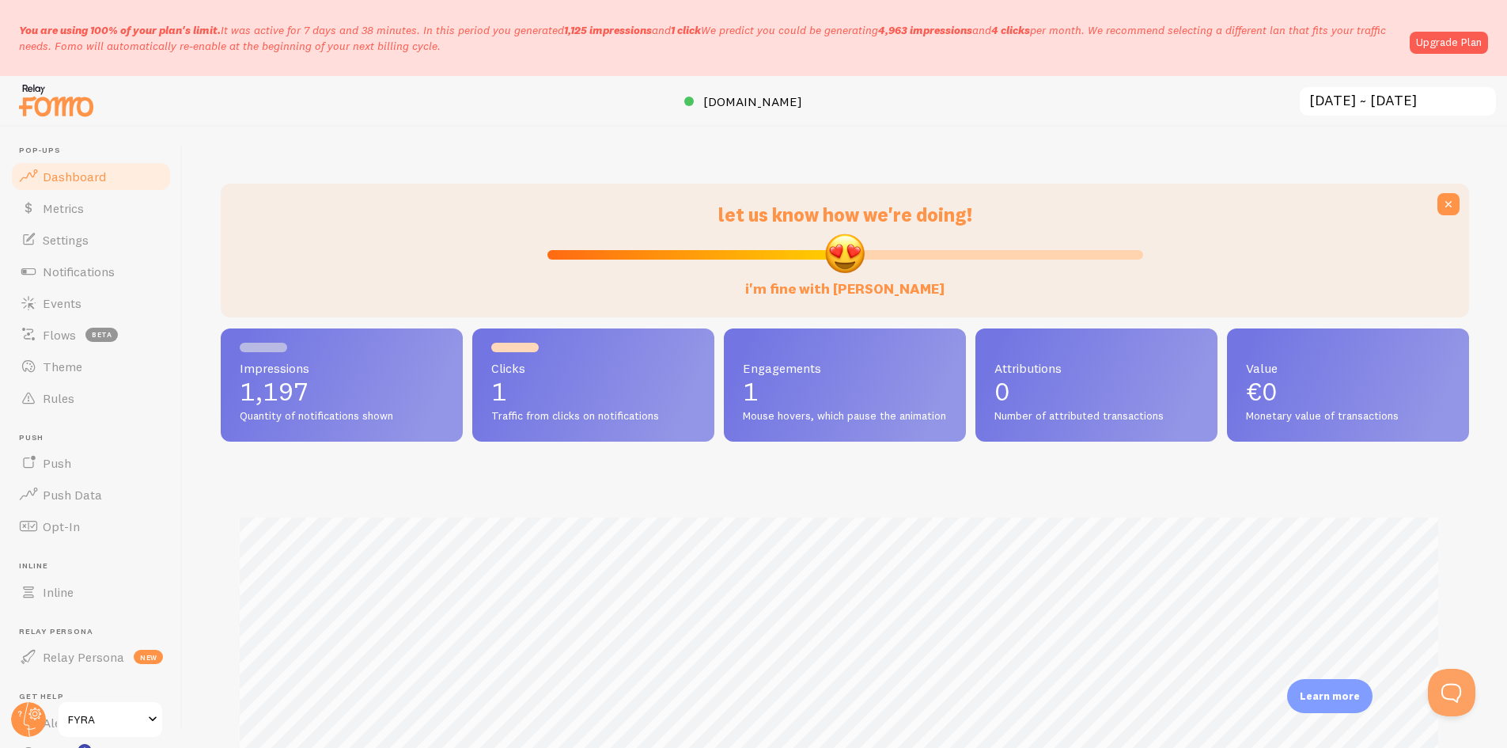
scroll to position [415, 1237]
click at [42, 191] on link "Dashboard" at bounding box center [90, 177] width 163 height 32
click at [44, 214] on span "Metrics" at bounding box center [63, 208] width 41 height 16
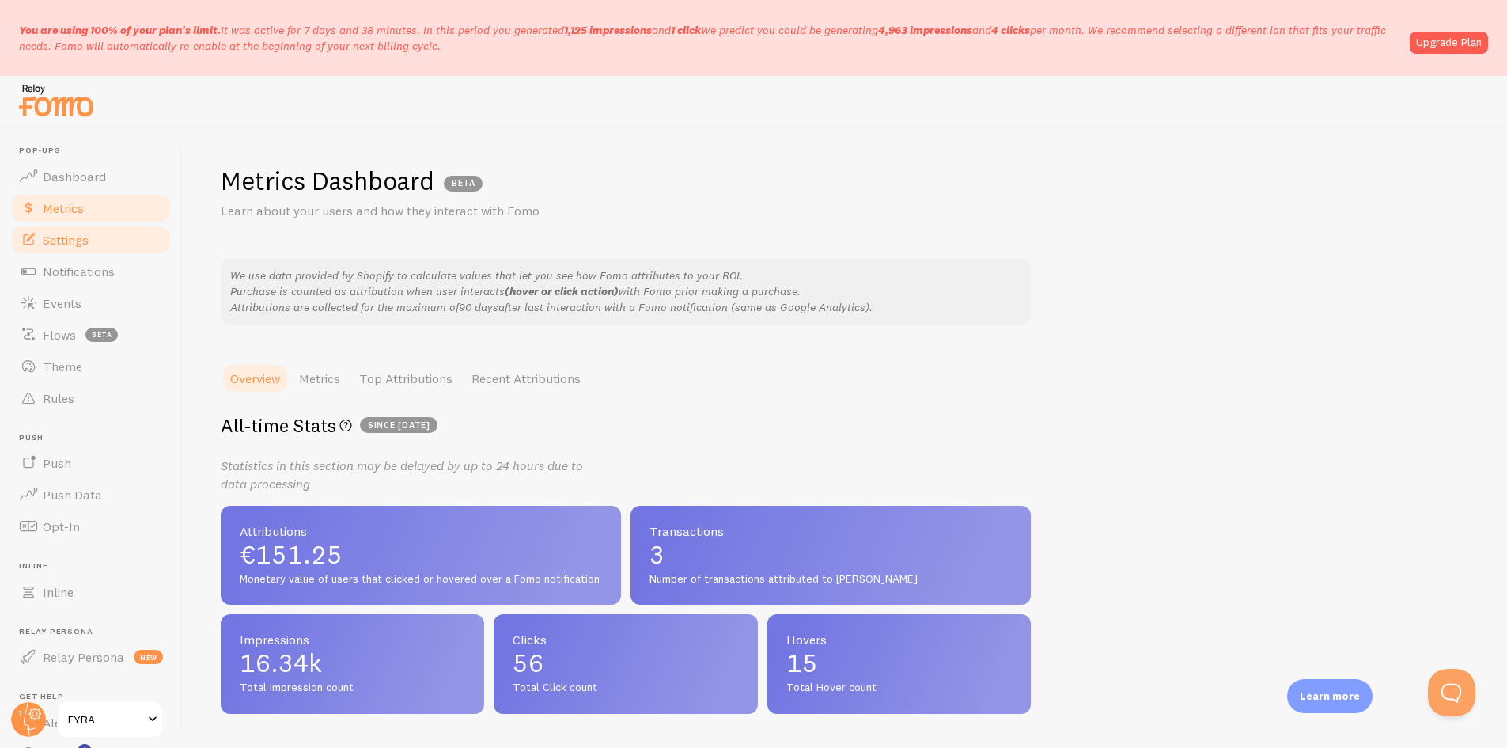
click at [52, 236] on span "Settings" at bounding box center [66, 240] width 46 height 16
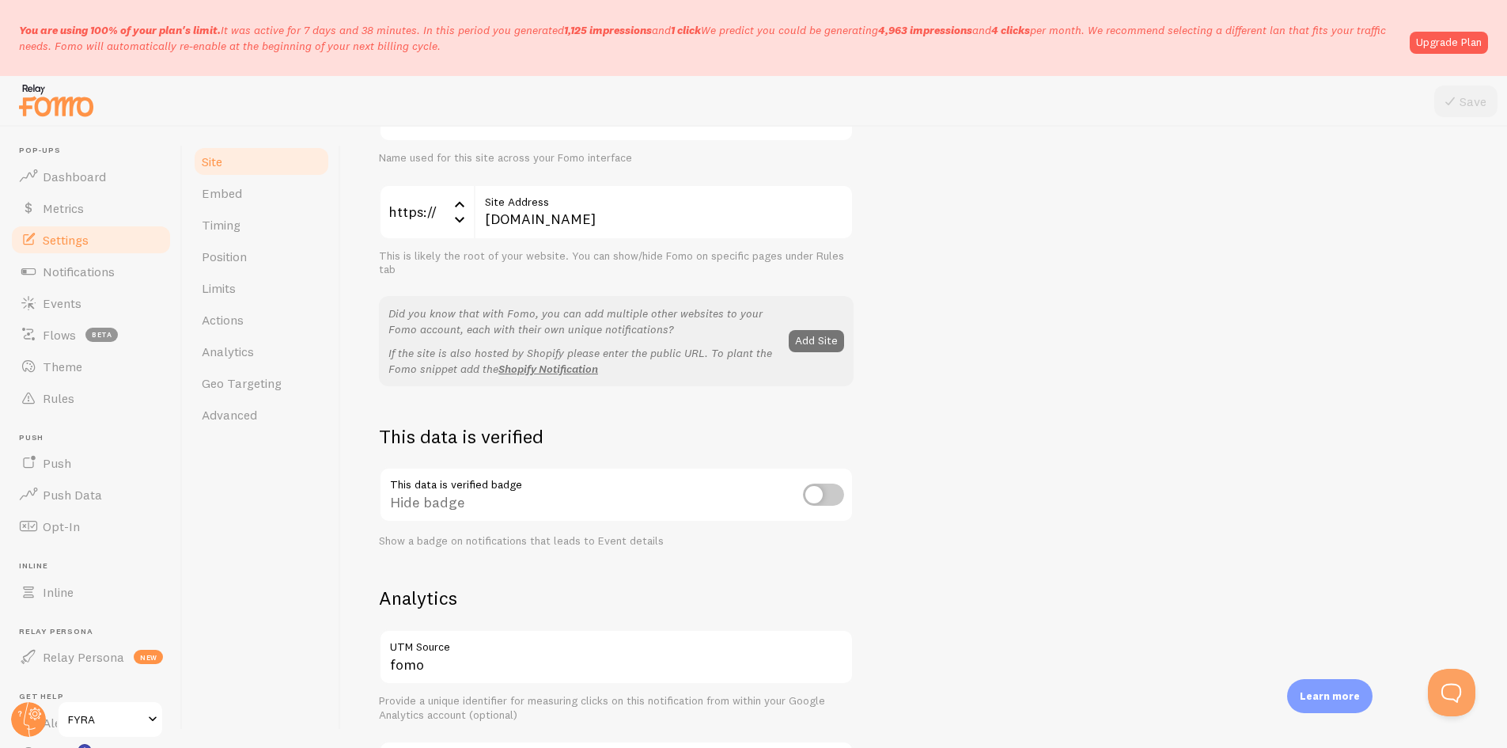
scroll to position [237, 0]
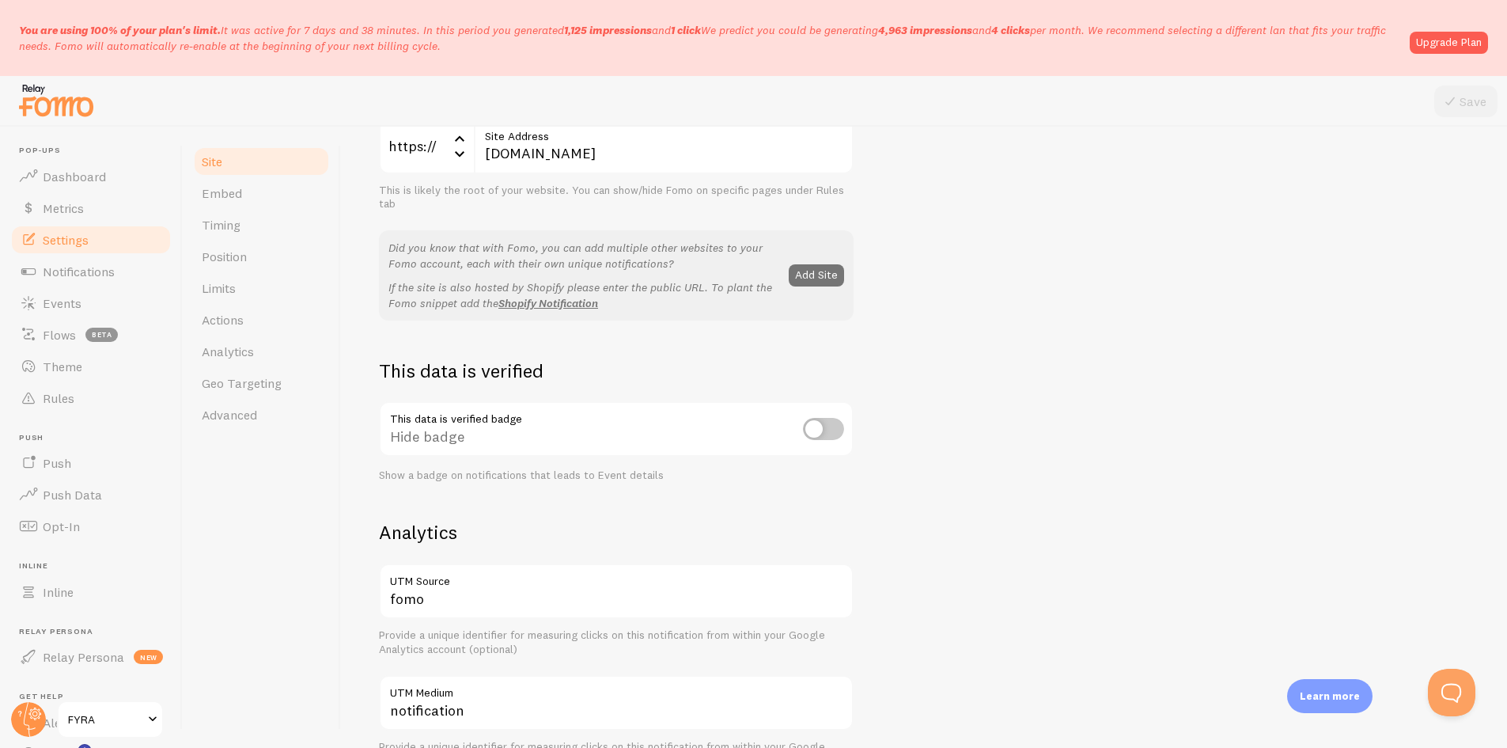
click at [836, 426] on input "checkbox" at bounding box center [823, 429] width 41 height 22
click at [838, 427] on input "checkbox" at bounding box center [823, 429] width 41 height 22
checkbox input "false"
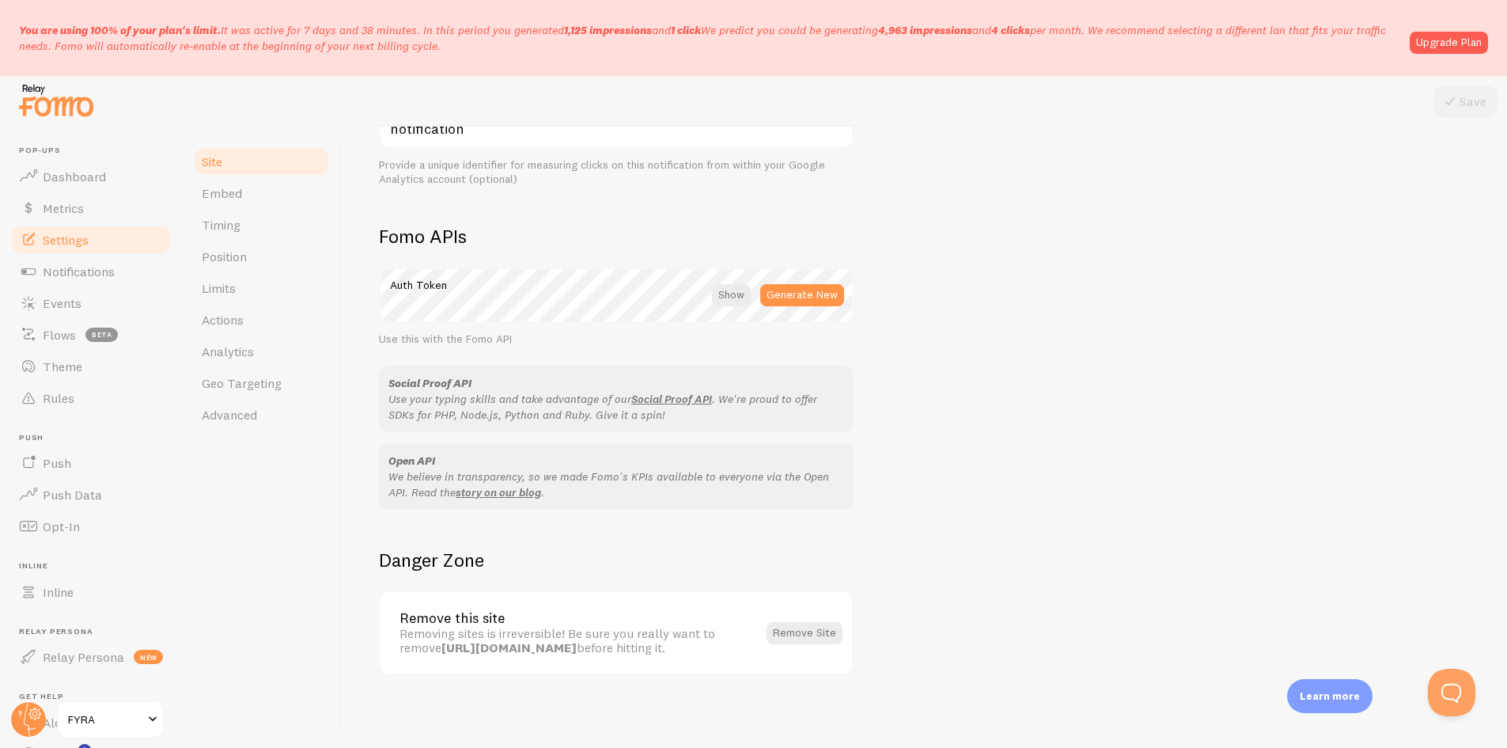
scroll to position [822, 0]
click at [97, 276] on span "Notifications" at bounding box center [79, 271] width 72 height 16
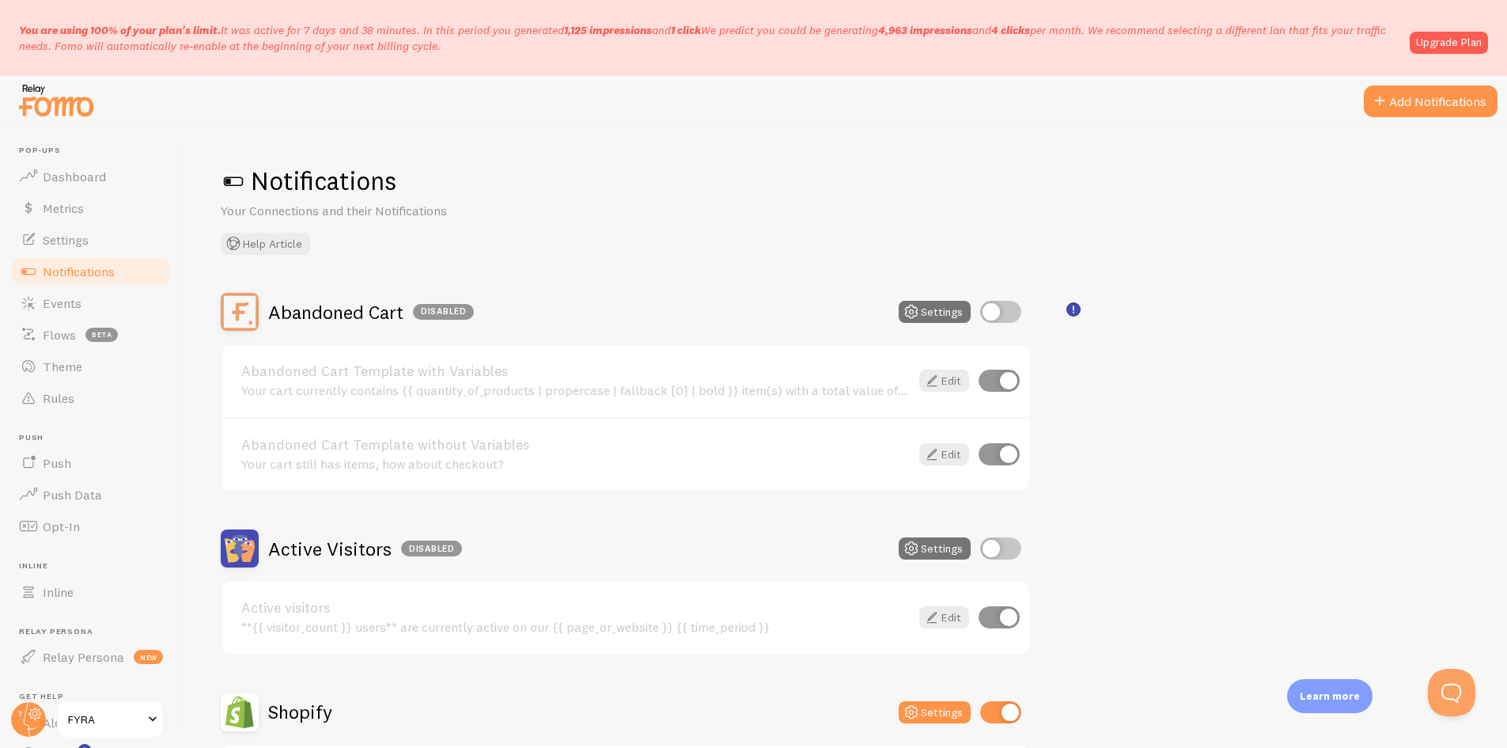
click at [1075, 316] on rect "<p>🛍️ For Shopify Users</p><p>To use the <strong>Abandoned Cart with Variables<…" at bounding box center [1073, 309] width 13 height 13
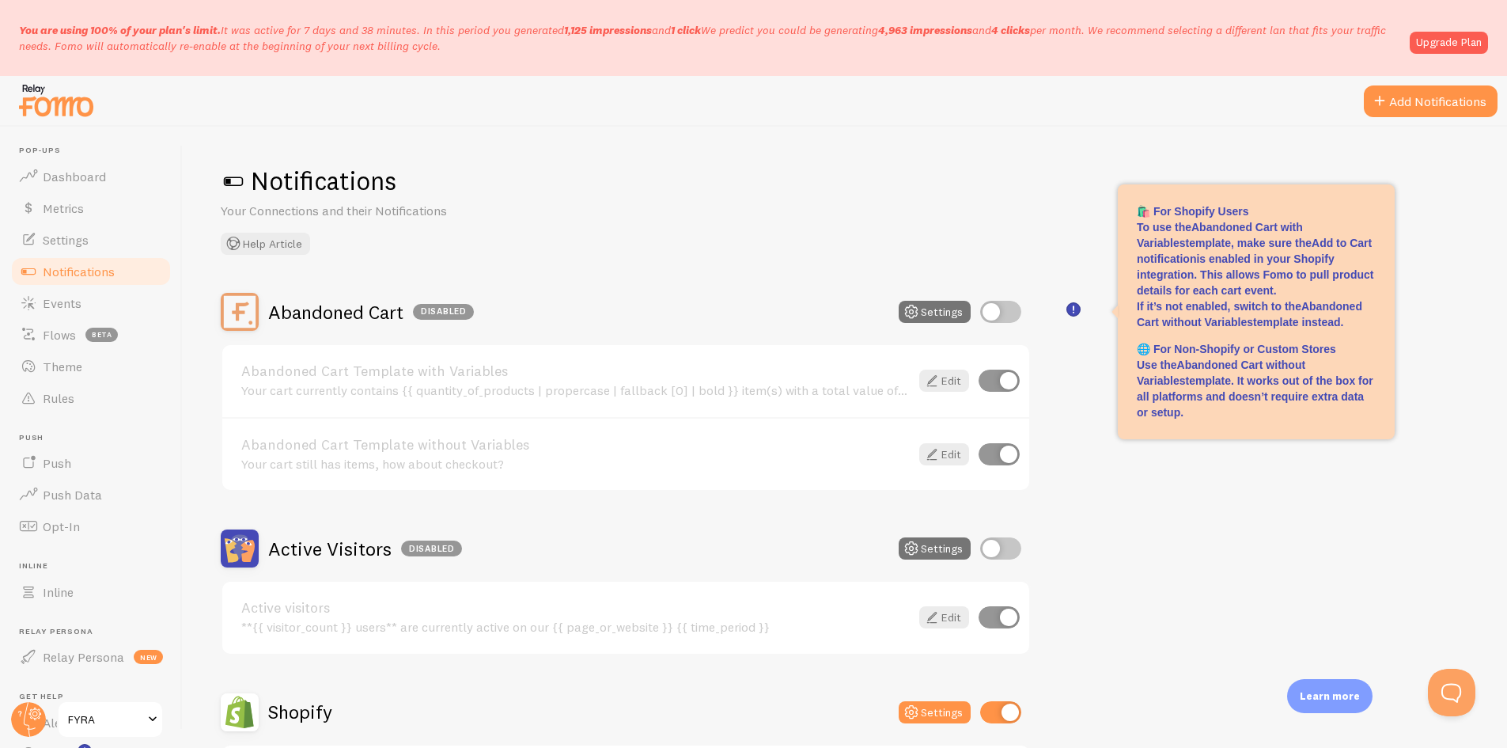
click at [979, 229] on div "Notifications Your Connections and their Notifications Help Article" at bounding box center [845, 210] width 1248 height 90
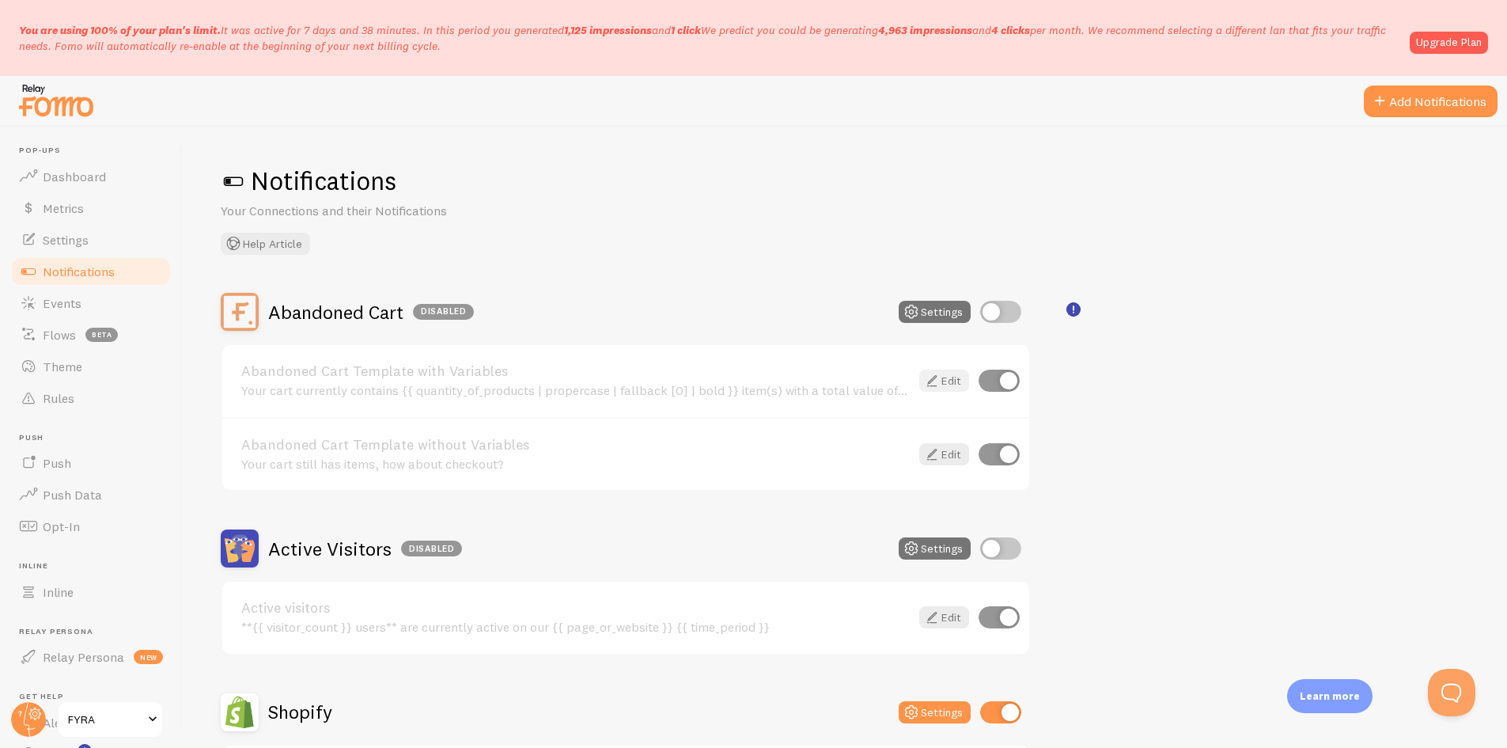
click at [953, 379] on link "Edit" at bounding box center [944, 380] width 50 height 22
click at [933, 457] on icon at bounding box center [931, 454] width 19 height 19
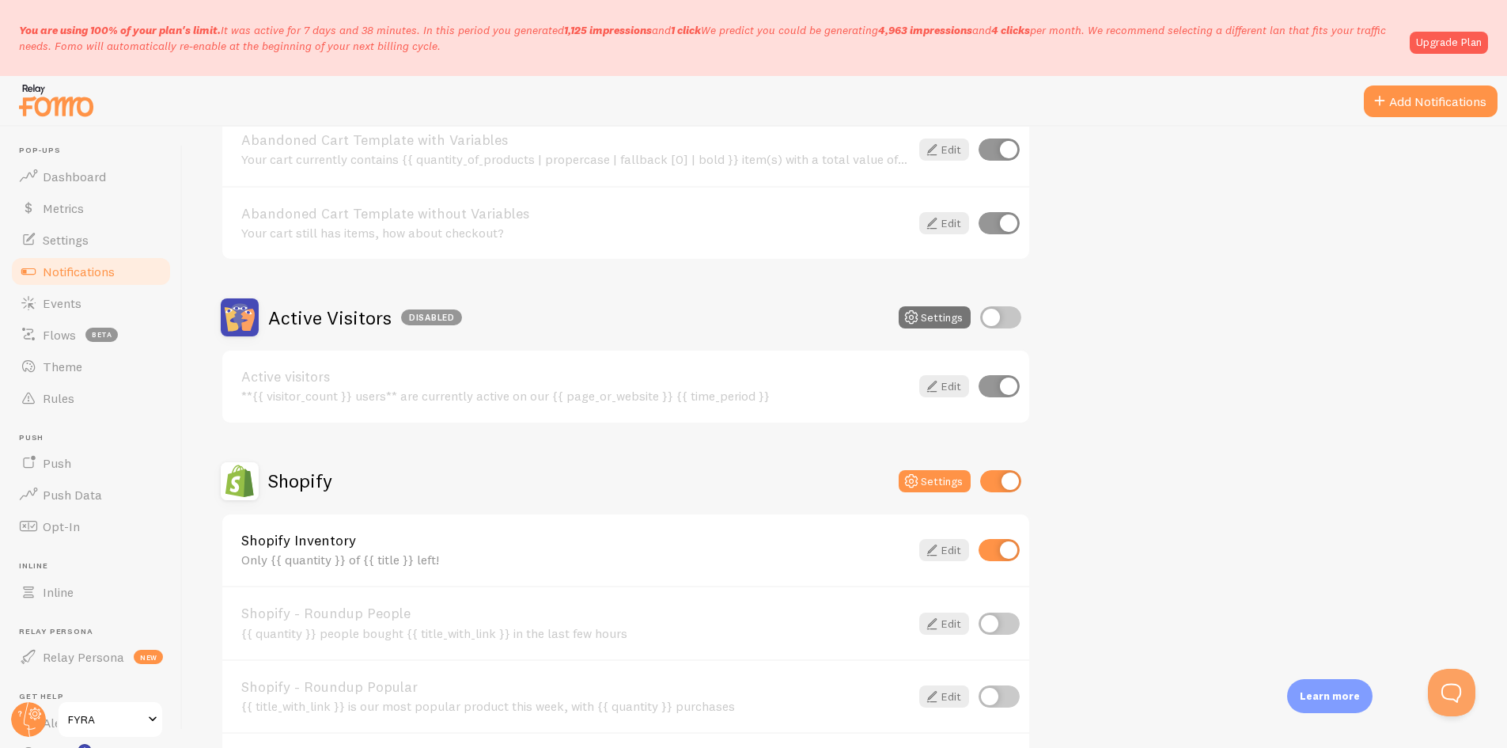
scroll to position [237, 0]
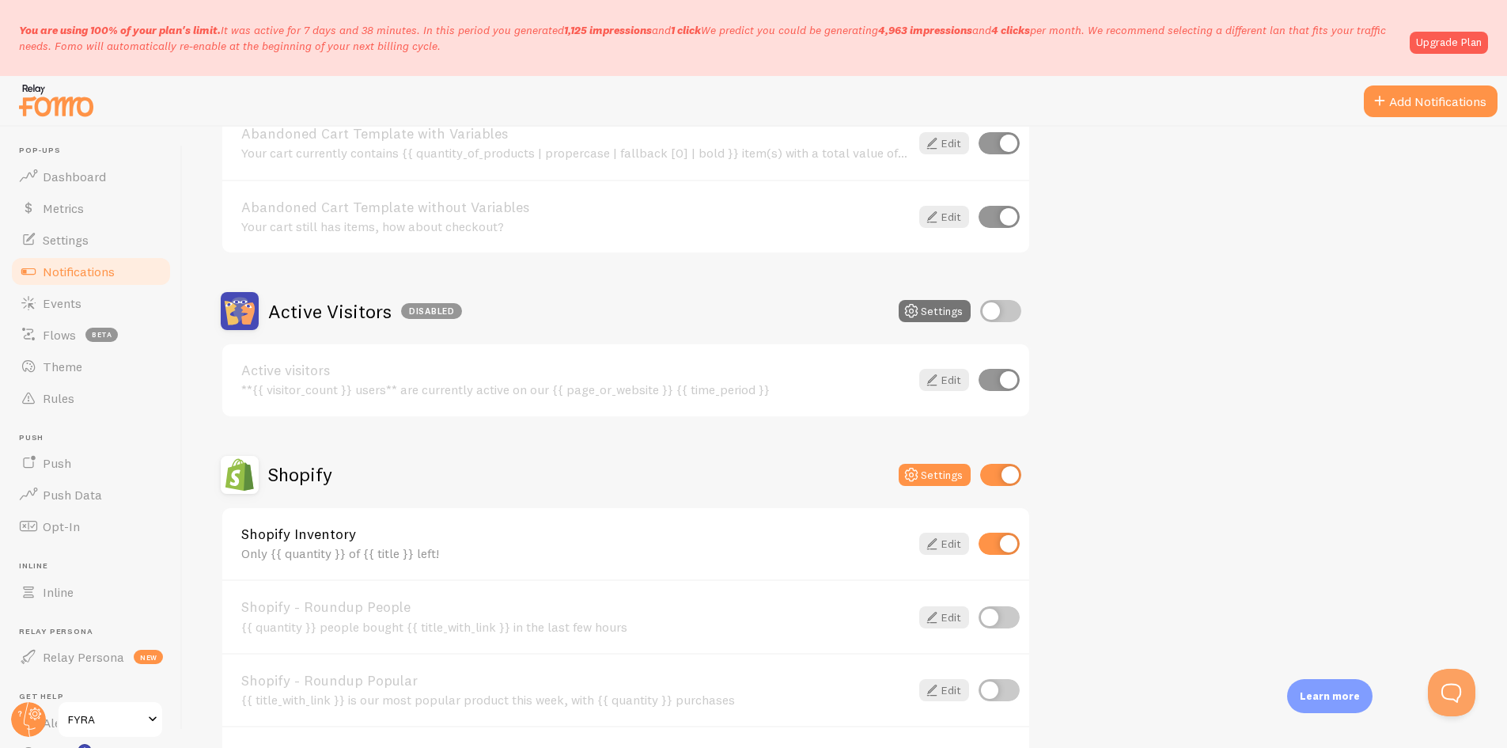
click at [998, 310] on input "checkbox" at bounding box center [1000, 311] width 41 height 22
checkbox input "true"
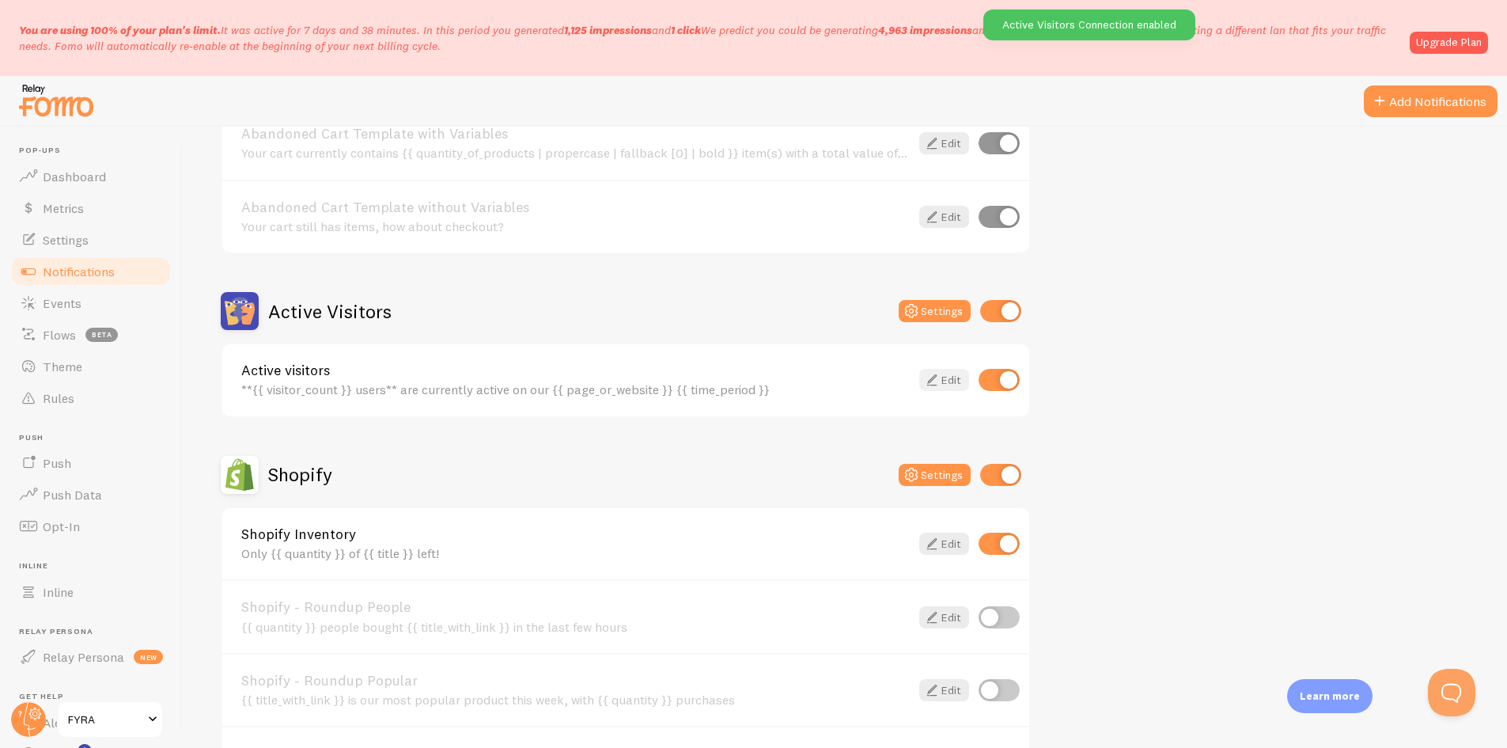
click at [956, 378] on link "Edit" at bounding box center [944, 380] width 50 height 22
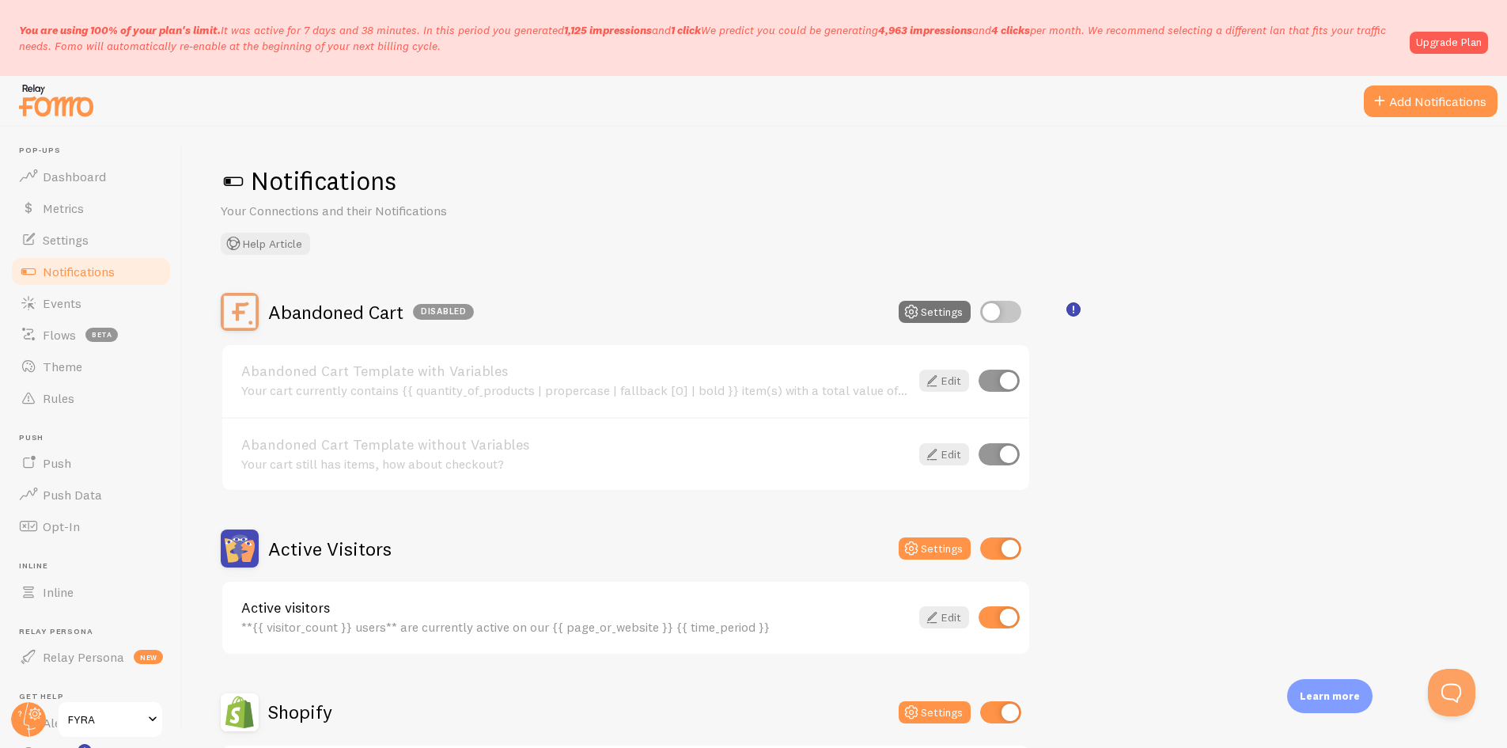
click at [1002, 552] on input "checkbox" at bounding box center [1000, 548] width 41 height 22
checkbox input "false"
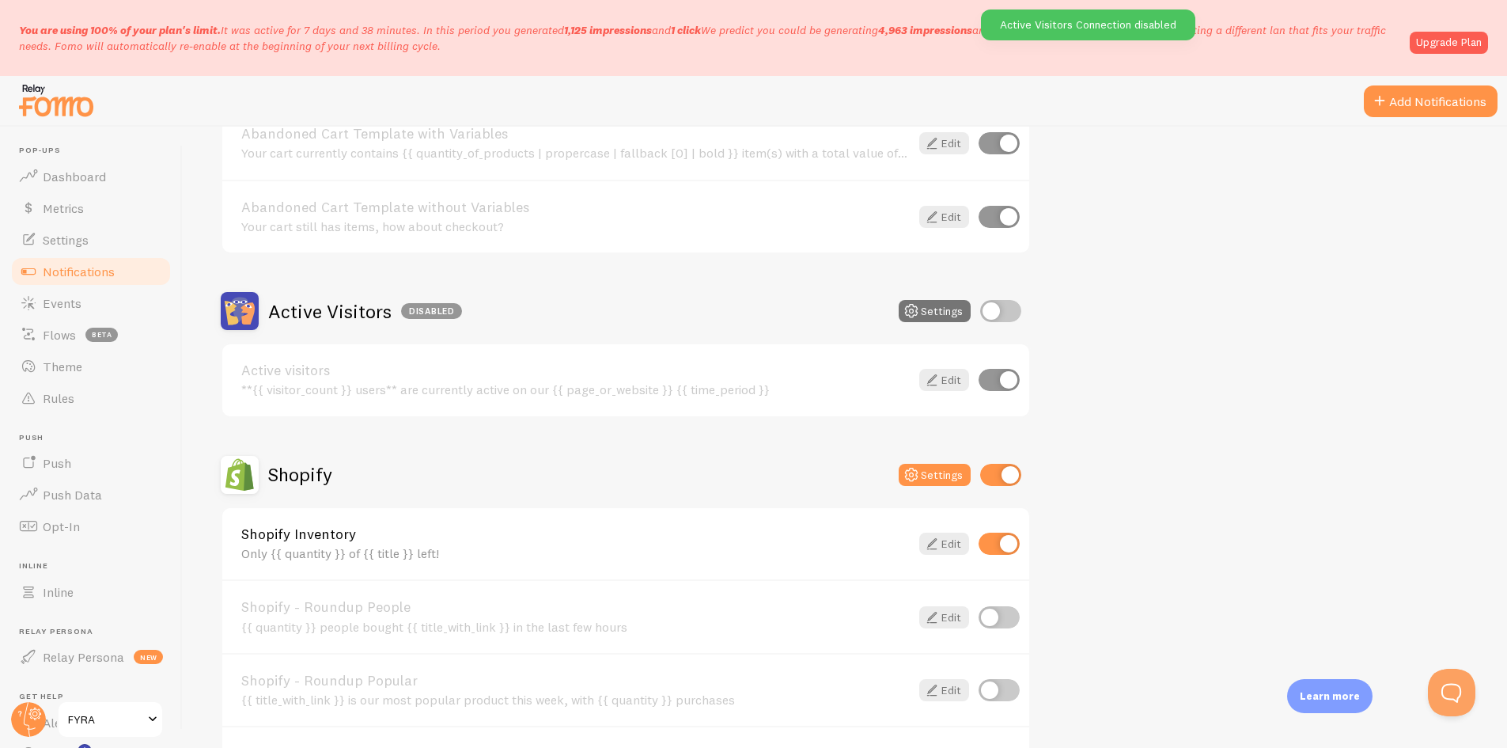
scroll to position [396, 0]
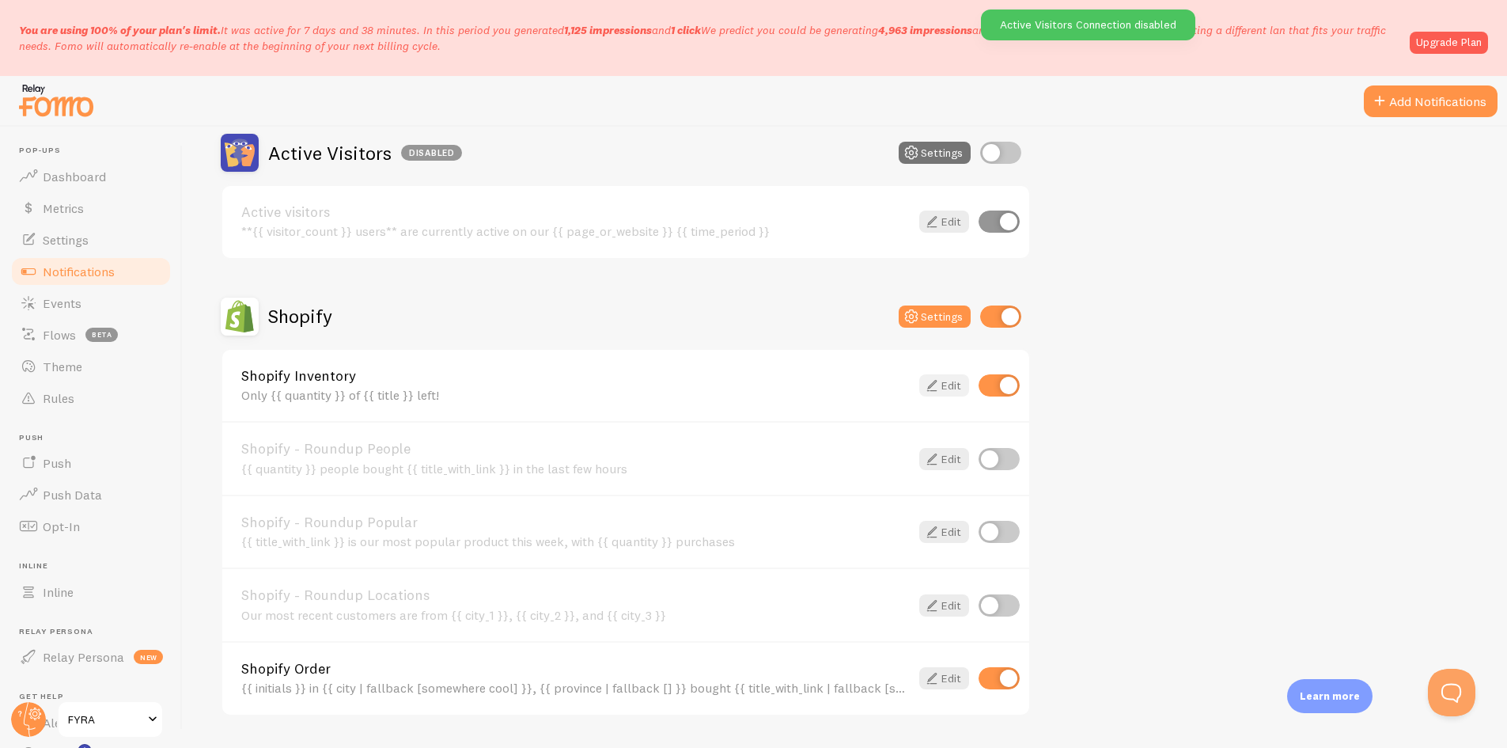
click at [953, 377] on link "Edit" at bounding box center [944, 385] width 50 height 22
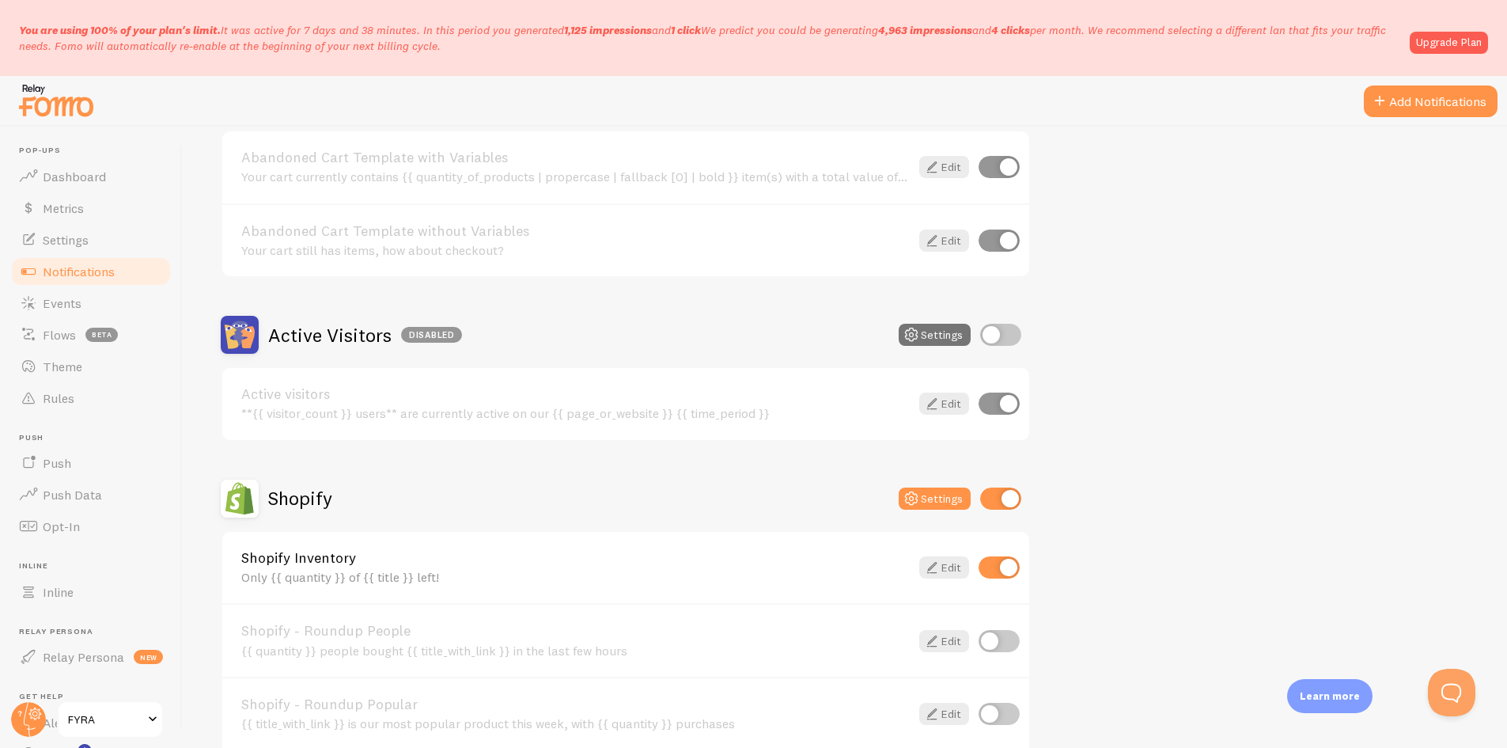
scroll to position [396, 0]
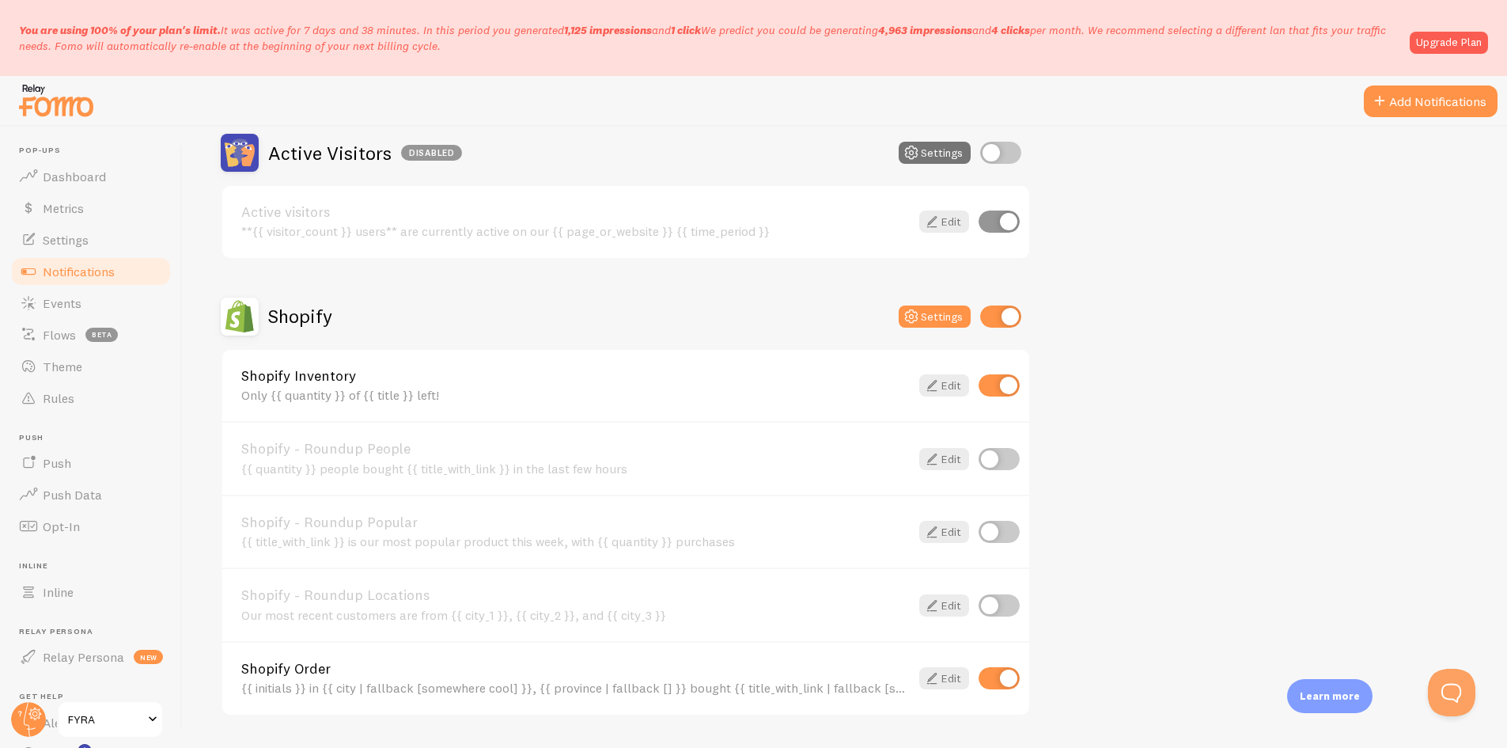
click at [1003, 316] on input "checkbox" at bounding box center [1000, 316] width 41 height 22
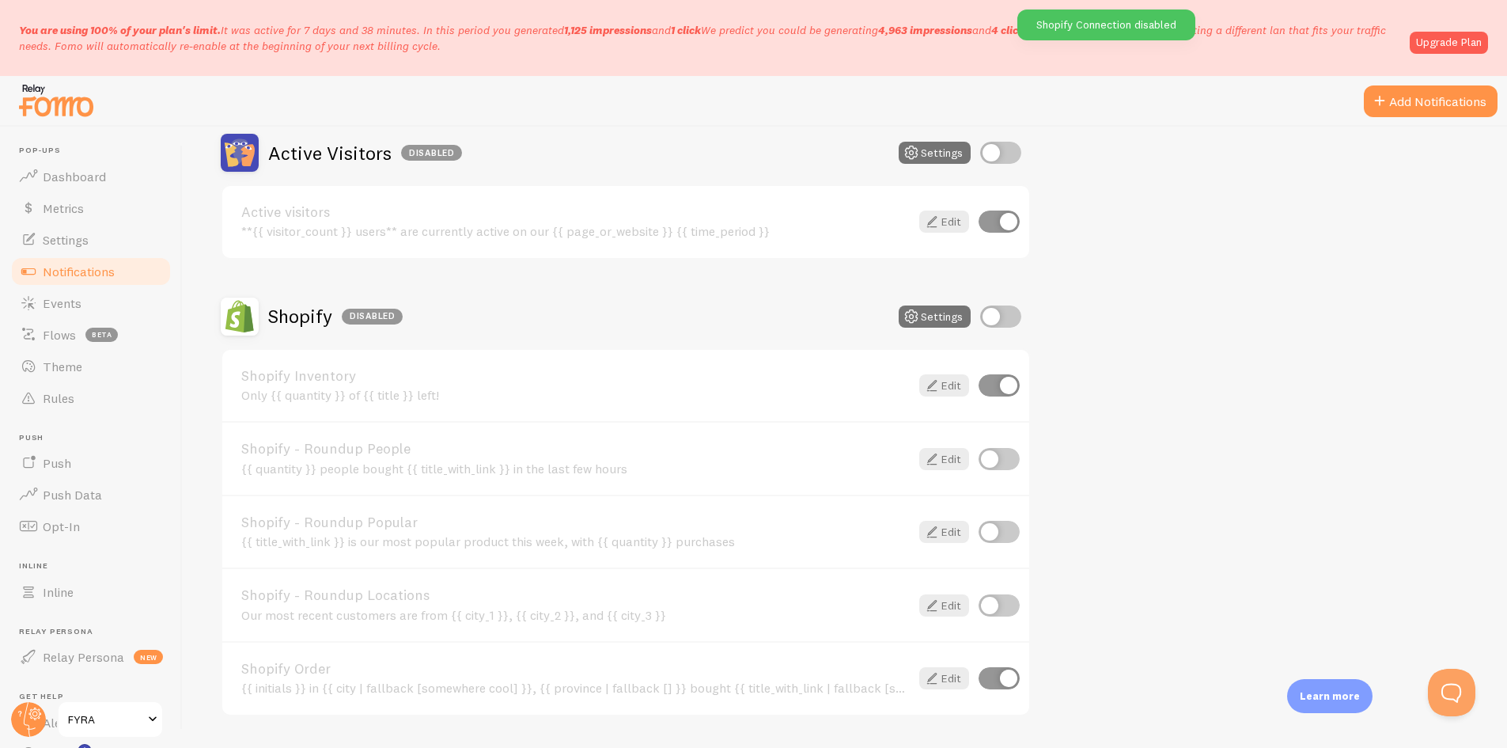
click at [1003, 316] on input "checkbox" at bounding box center [1000, 316] width 41 height 22
checkbox input "true"
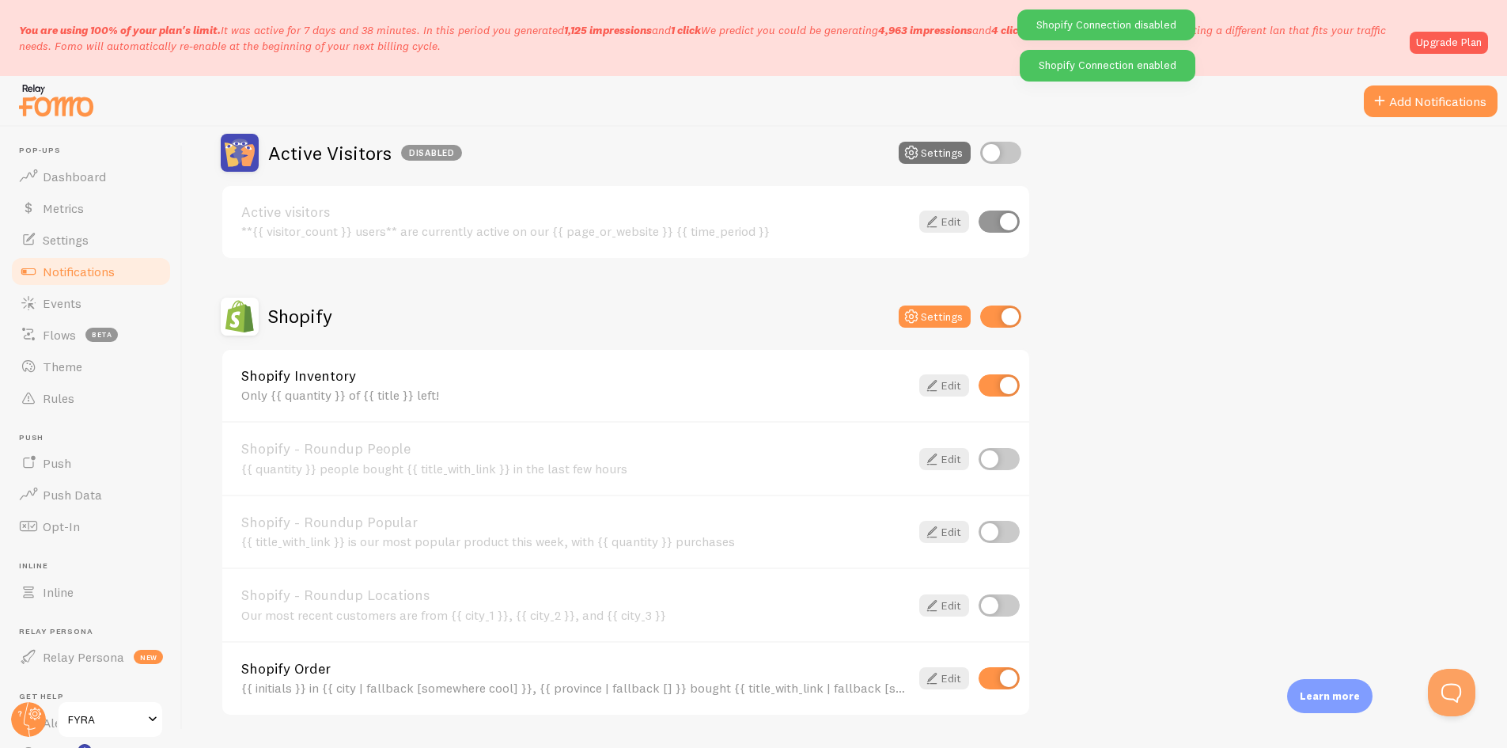
click at [991, 394] on input "checkbox" at bounding box center [999, 385] width 41 height 22
checkbox input "false"
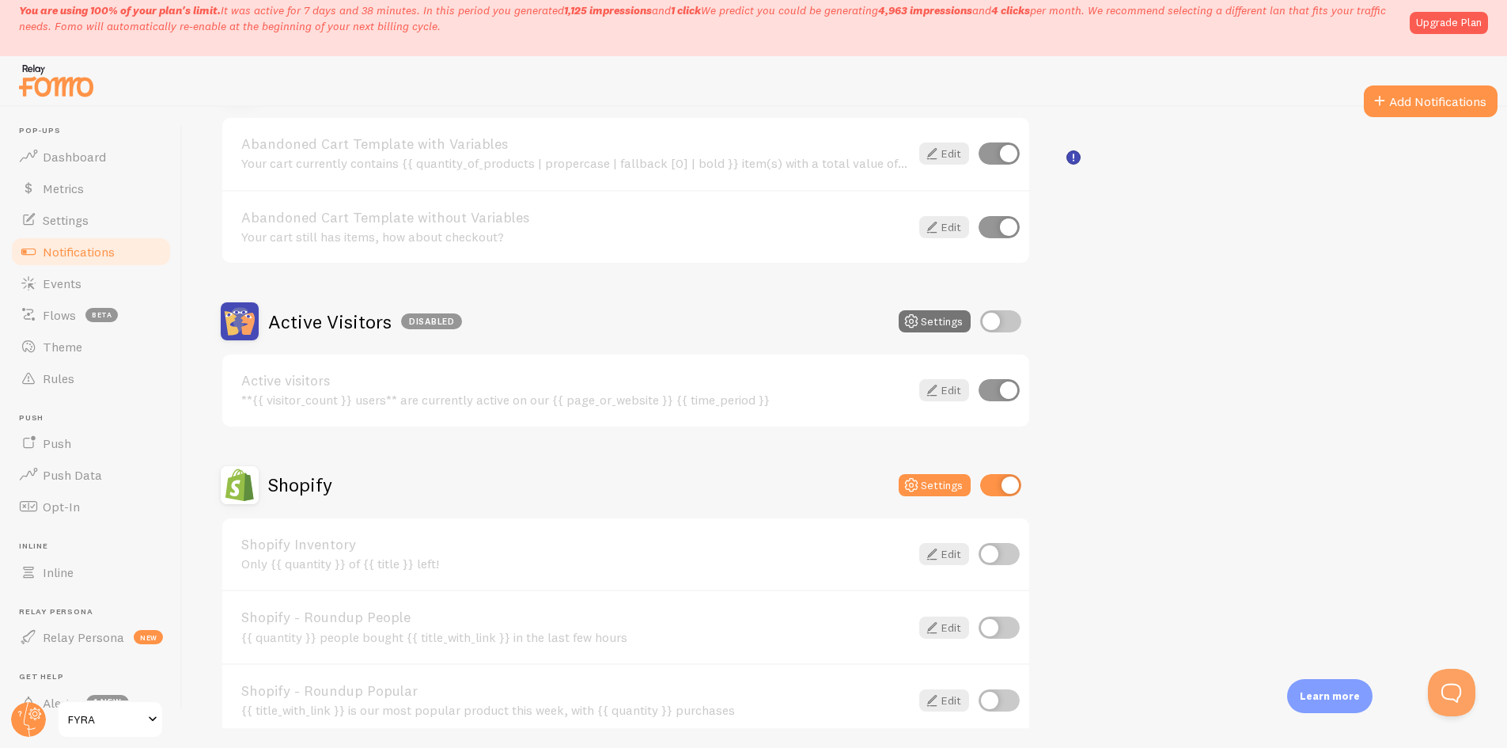
scroll to position [49, 0]
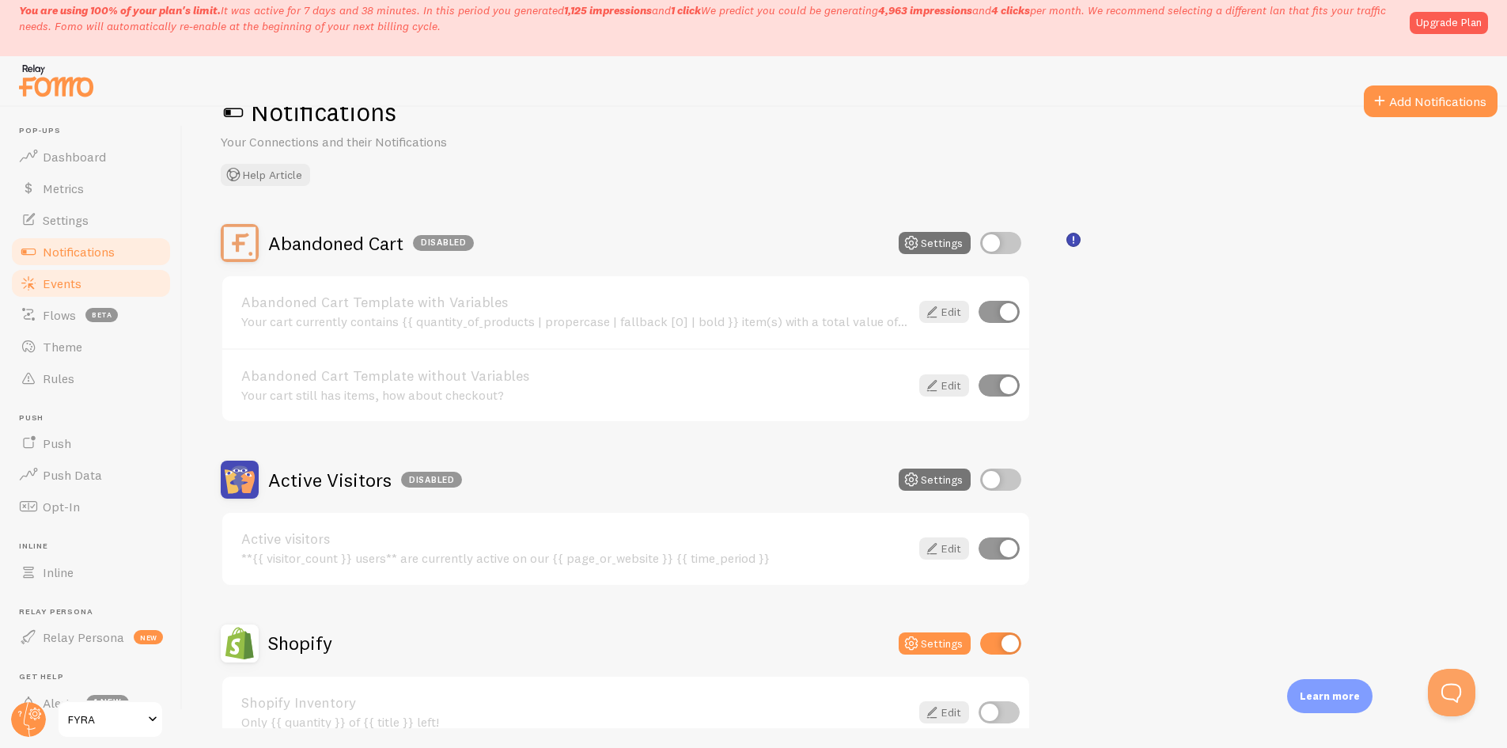
click at [96, 268] on link "Events" at bounding box center [90, 283] width 163 height 32
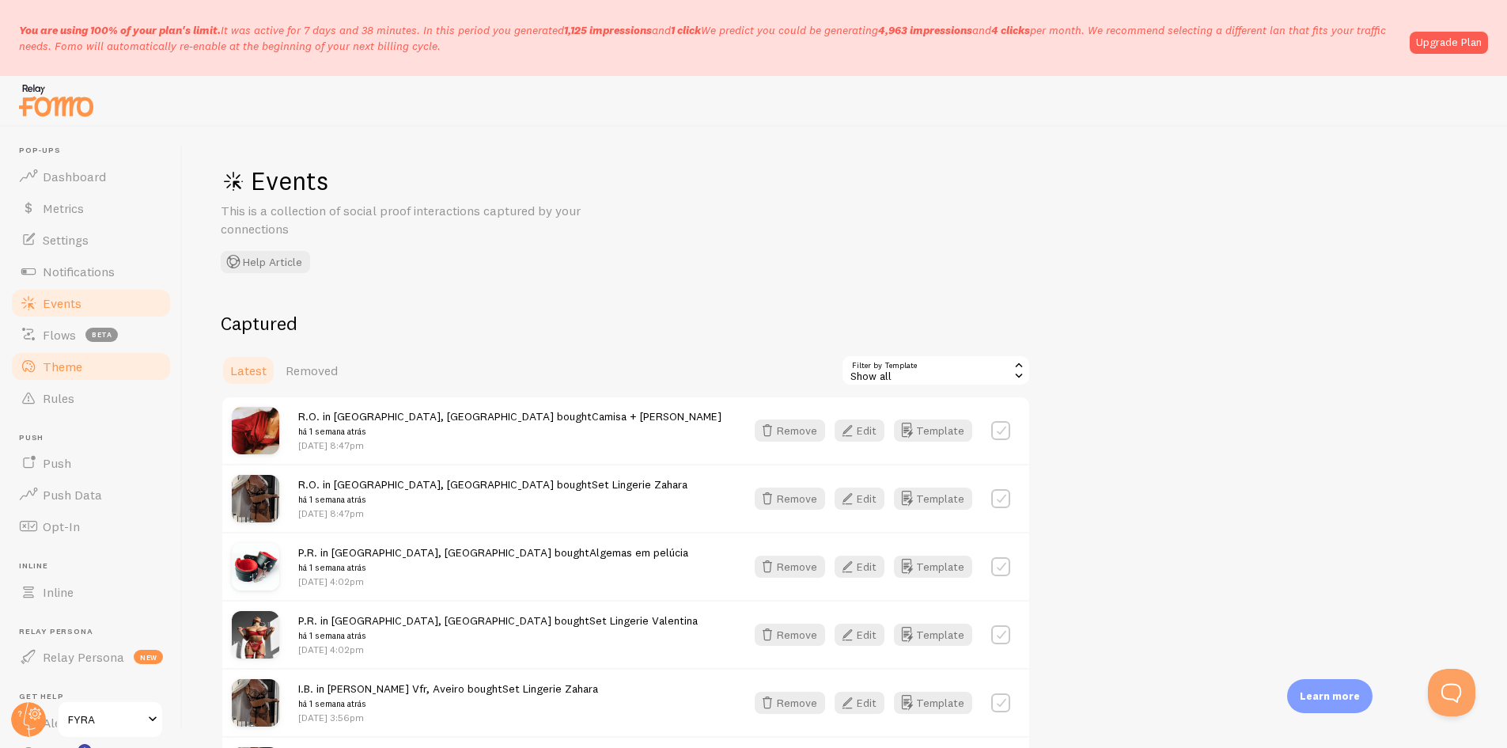
click at [32, 362] on span at bounding box center [28, 366] width 19 height 19
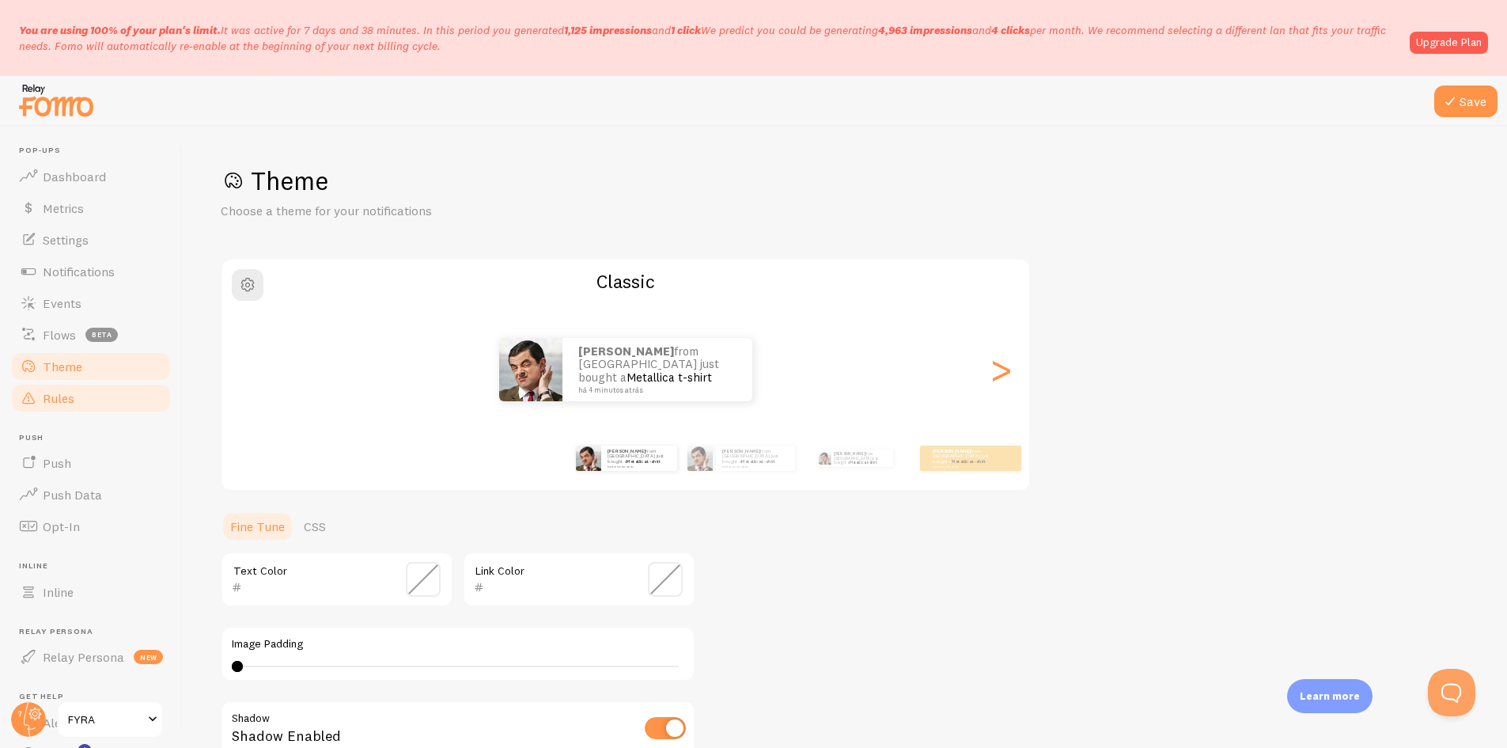
click at [45, 395] on span "Rules" at bounding box center [59, 398] width 32 height 16
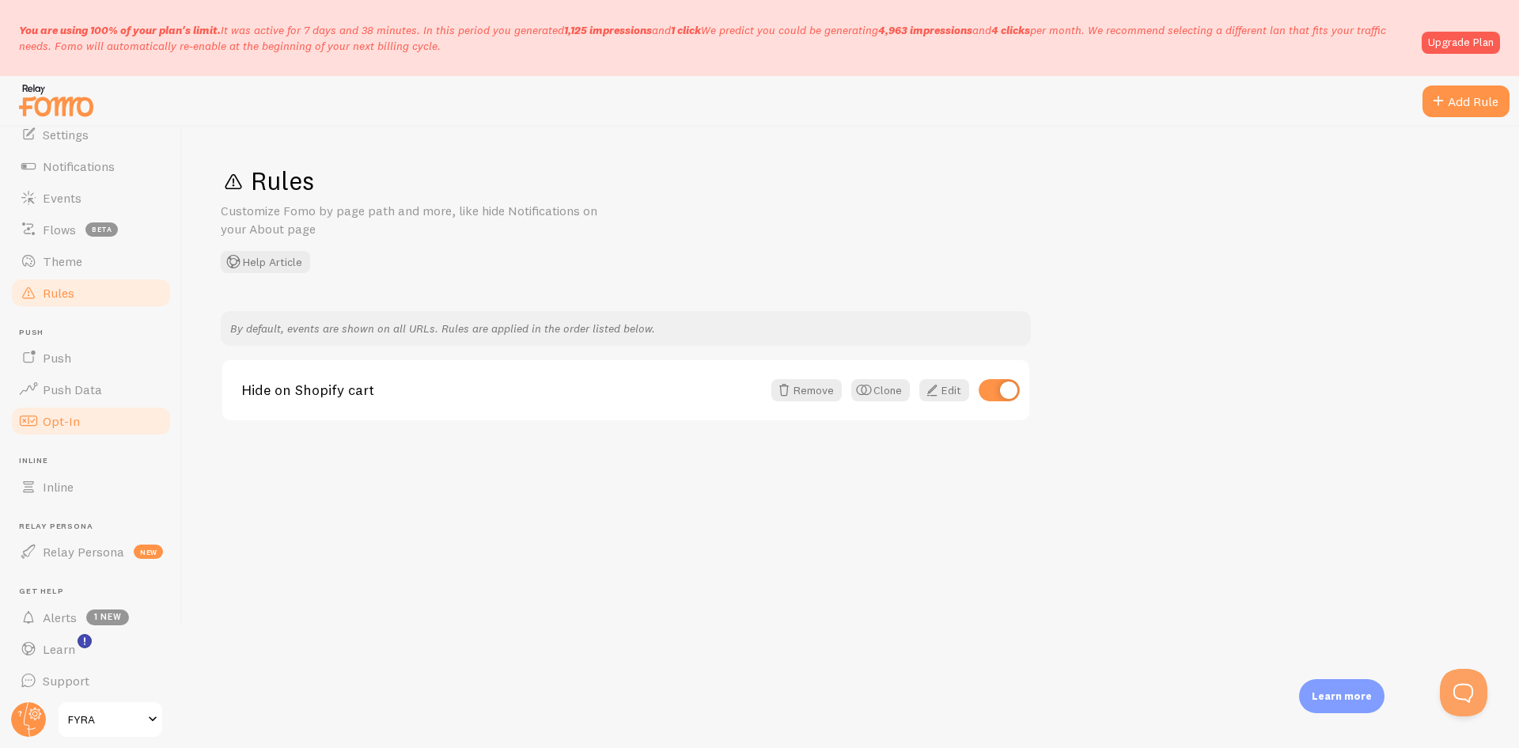
scroll to position [111, 0]
click at [99, 487] on link "Inline" at bounding box center [90, 481] width 163 height 32
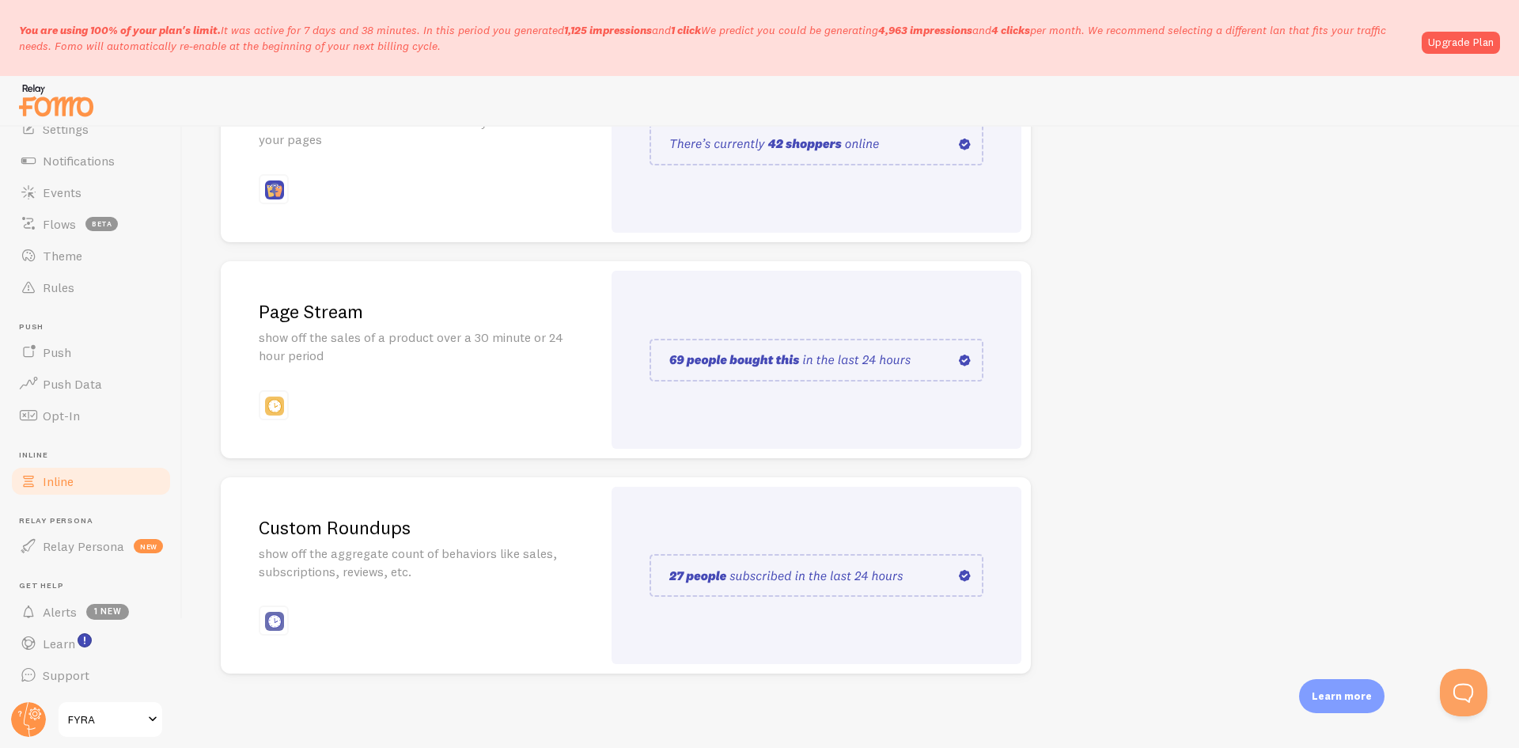
scroll to position [285, 0]
click at [278, 617] on img at bounding box center [274, 619] width 19 height 19
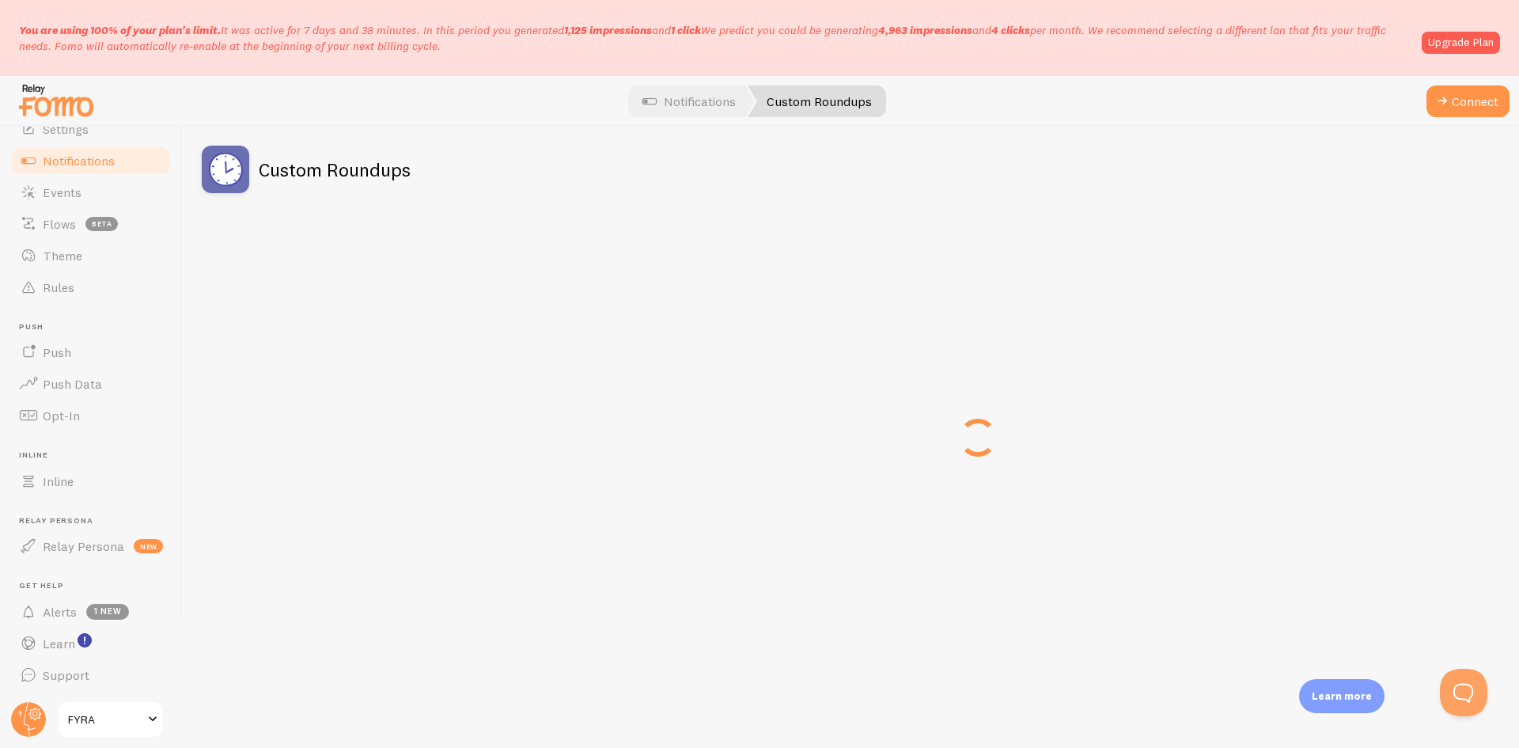
click at [294, 522] on div "Custom Roundups" at bounding box center [309, 437] width 253 height 621
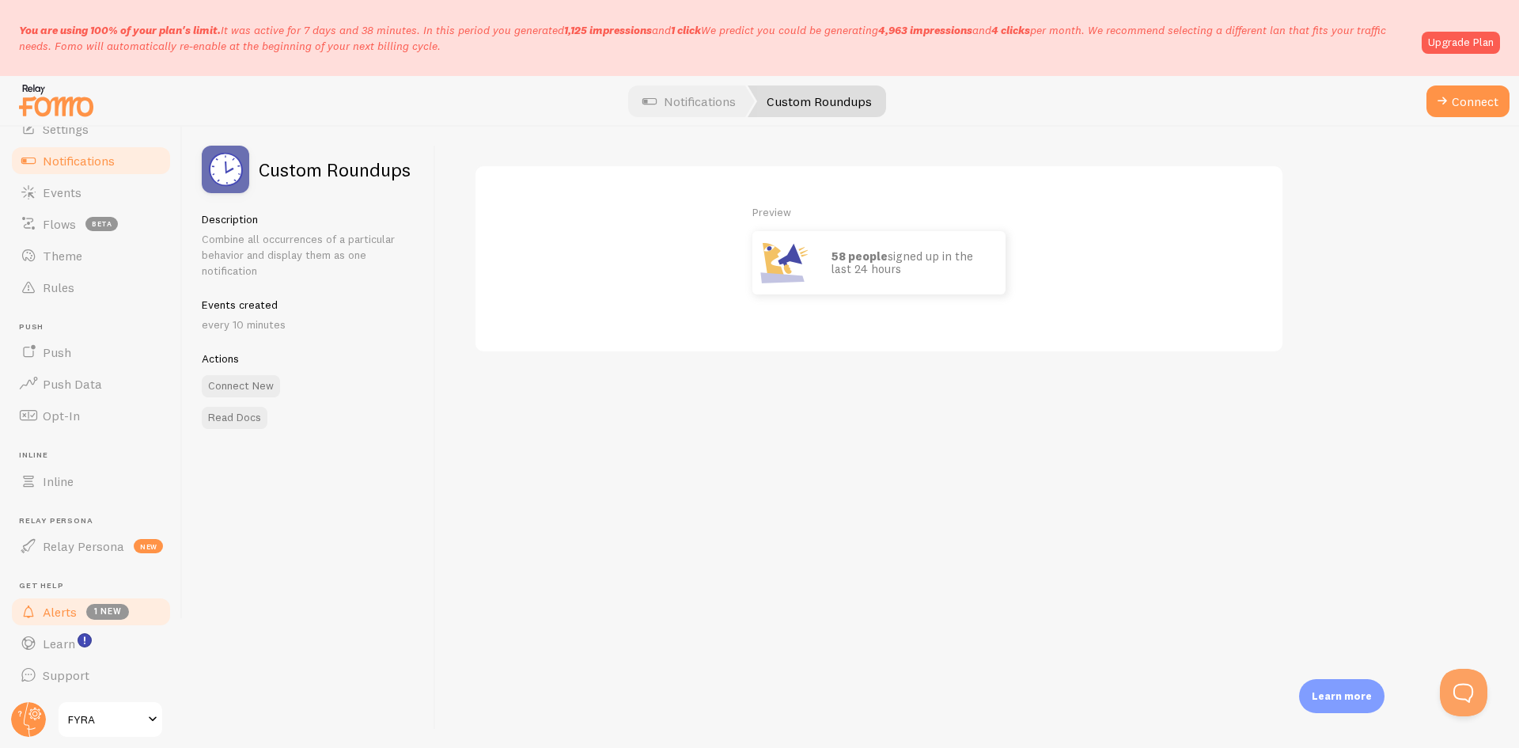
click at [51, 613] on span "Alerts" at bounding box center [60, 612] width 34 height 16
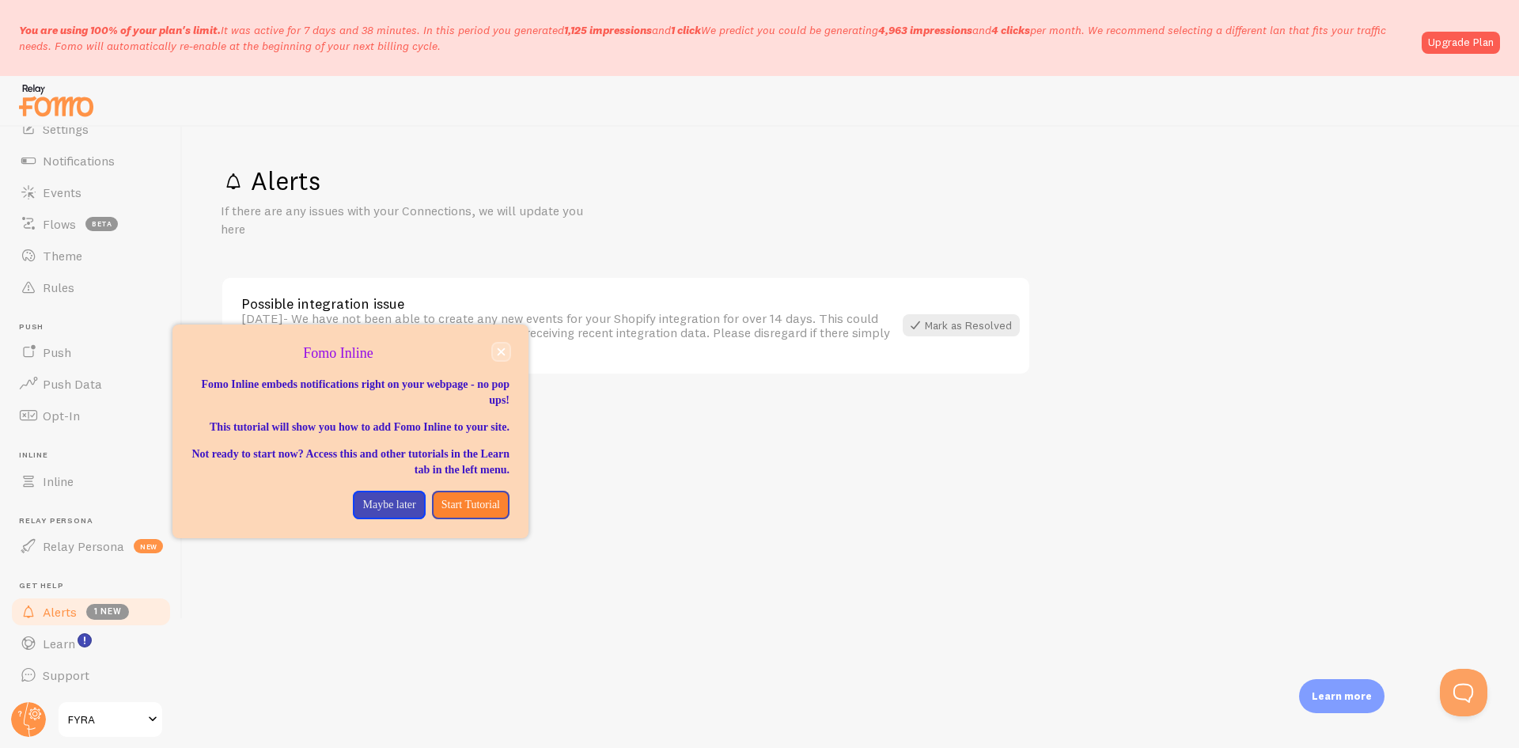
click at [507, 353] on button "close," at bounding box center [501, 351] width 17 height 17
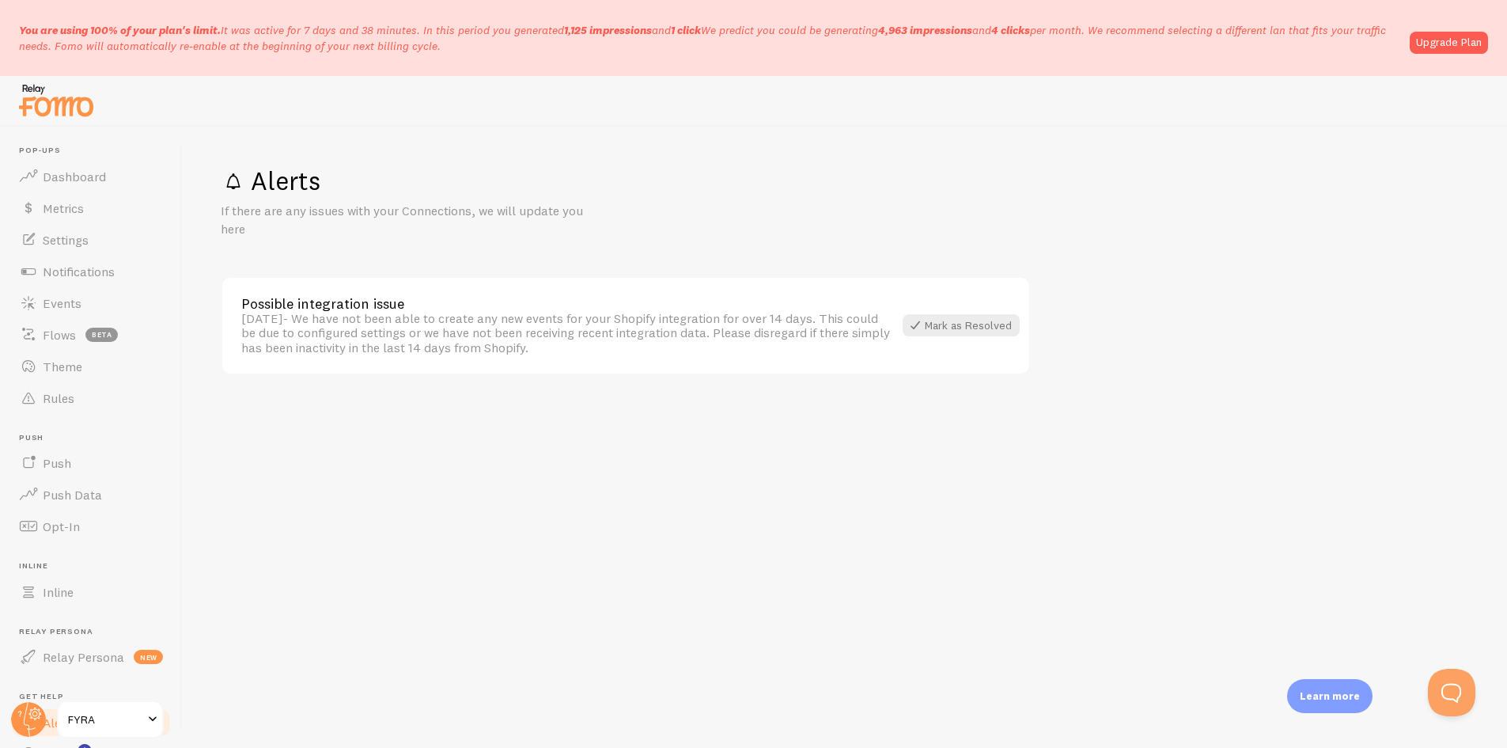
click at [54, 81] on img at bounding box center [56, 100] width 79 height 40
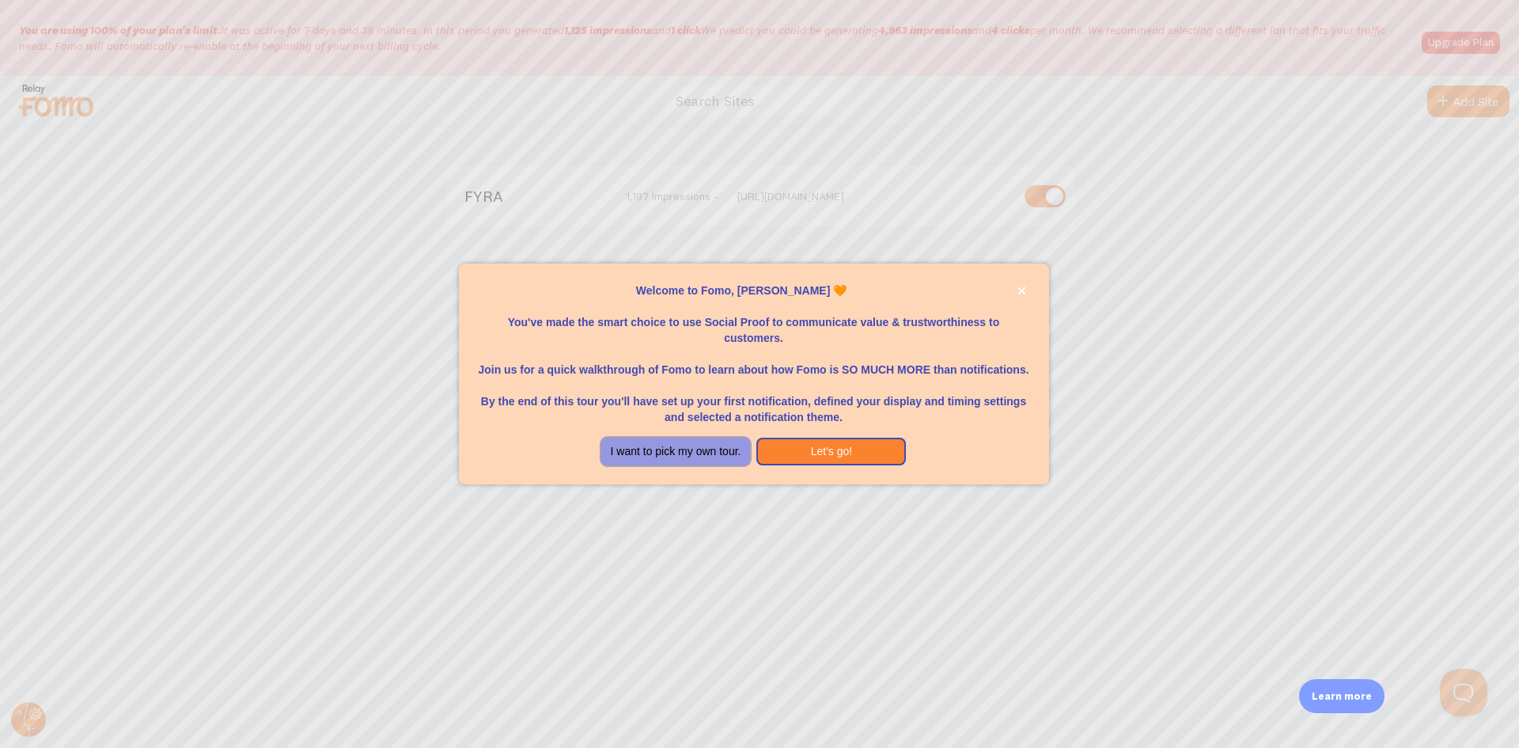
click at [676, 446] on button "I want to pick my own tour." at bounding box center [676, 451] width 150 height 28
